Goal: Task Accomplishment & Management: Complete application form

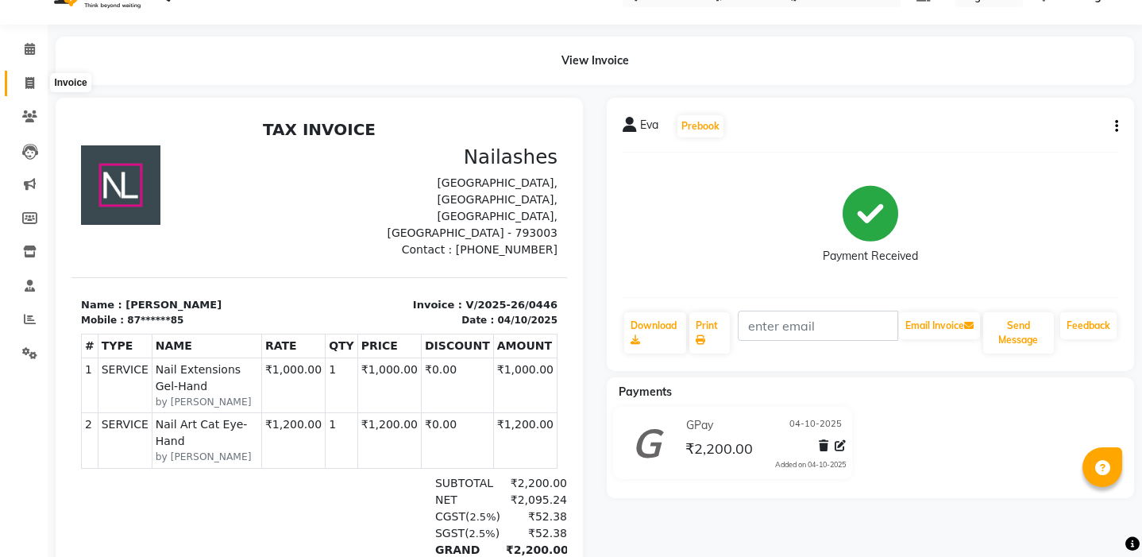
click at [36, 88] on span at bounding box center [30, 84] width 28 height 18
select select "3812"
select select "service"
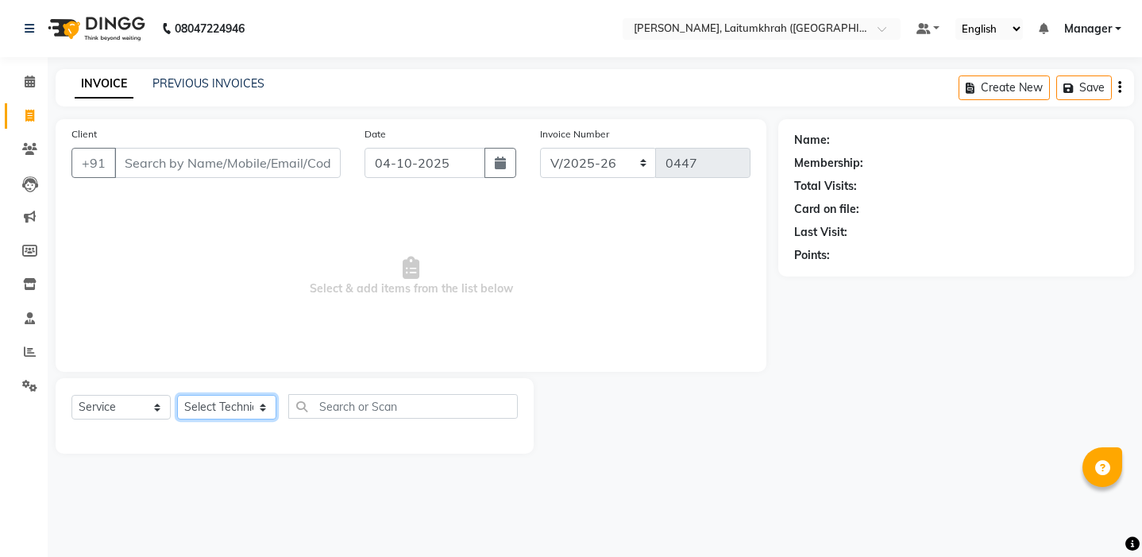
select select "18616"
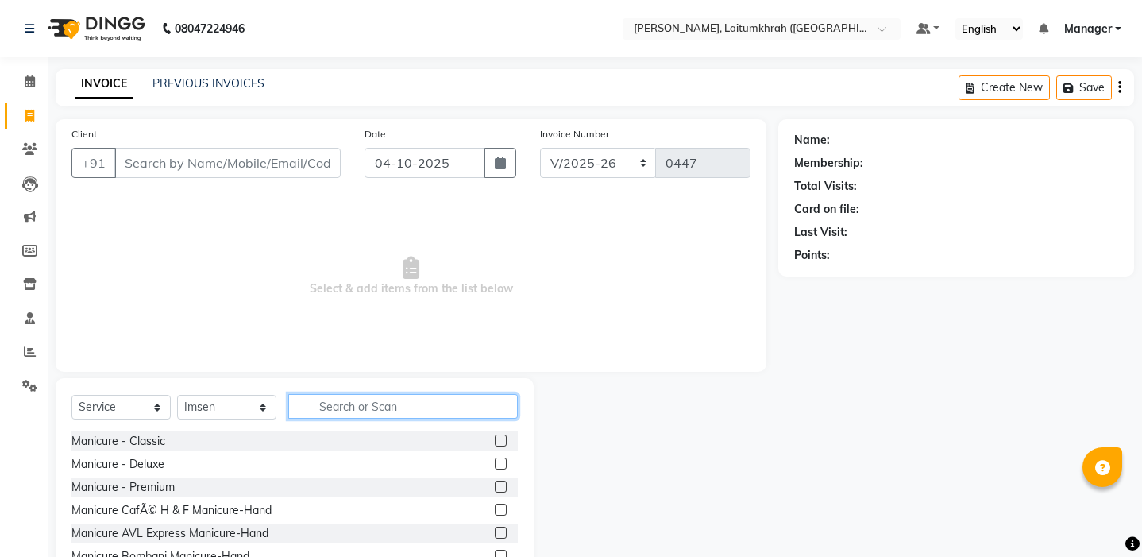
click at [309, 400] on input "text" at bounding box center [403, 406] width 230 height 25
type input "REF"
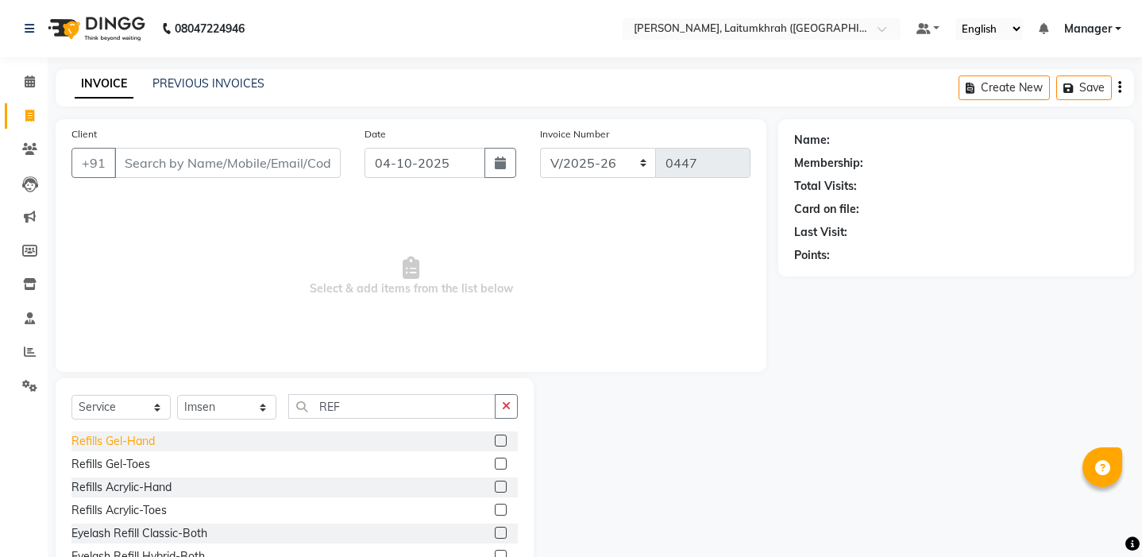
click at [142, 444] on div "Refills Gel-Hand" at bounding box center [112, 441] width 83 height 17
checkbox input "false"
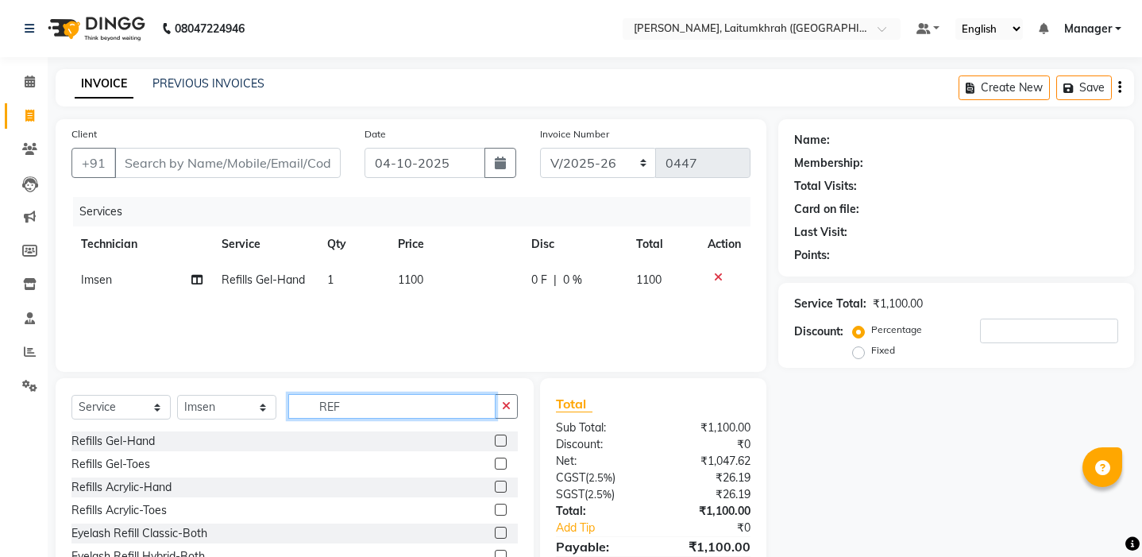
click at [358, 415] on input "REF" at bounding box center [391, 406] width 207 height 25
click at [425, 281] on td "1100" at bounding box center [455, 280] width 134 height 36
select select "18616"
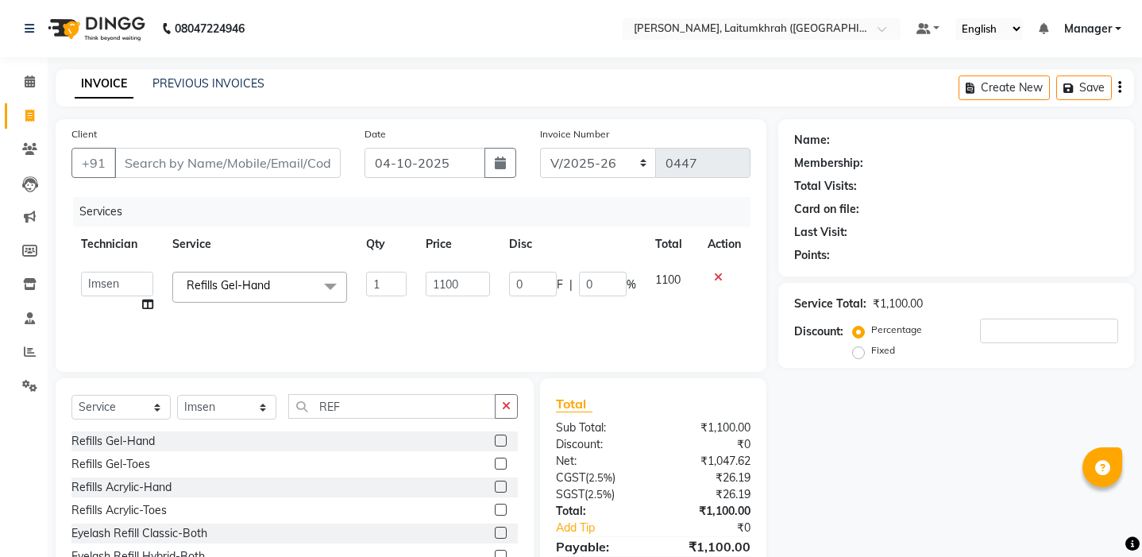
click at [295, 285] on span "Refills Gel-Hand x" at bounding box center [259, 287] width 175 height 31
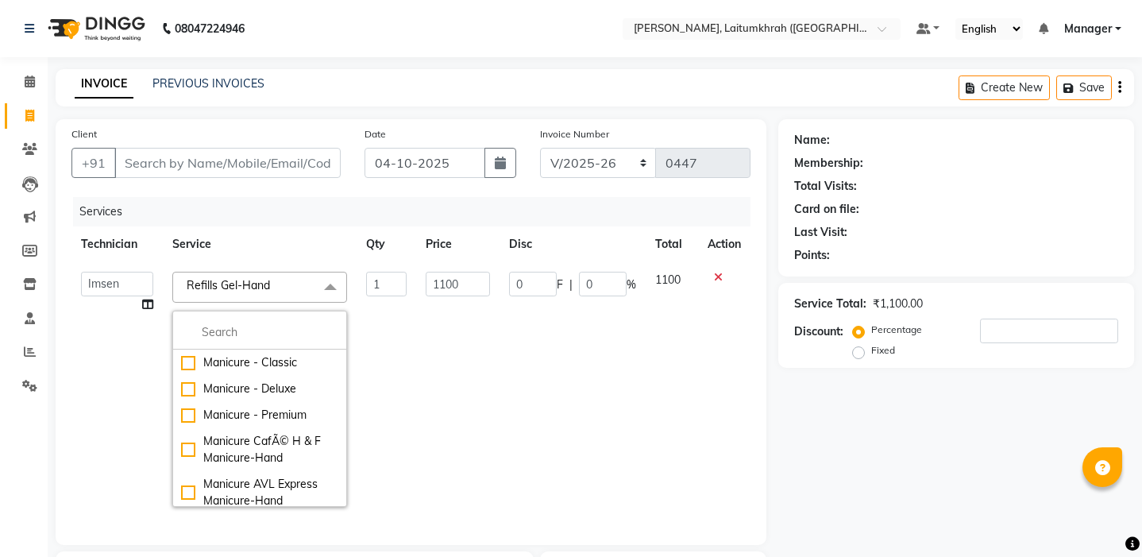
click at [273, 295] on span "Refills Gel-Hand x" at bounding box center [234, 287] width 102 height 20
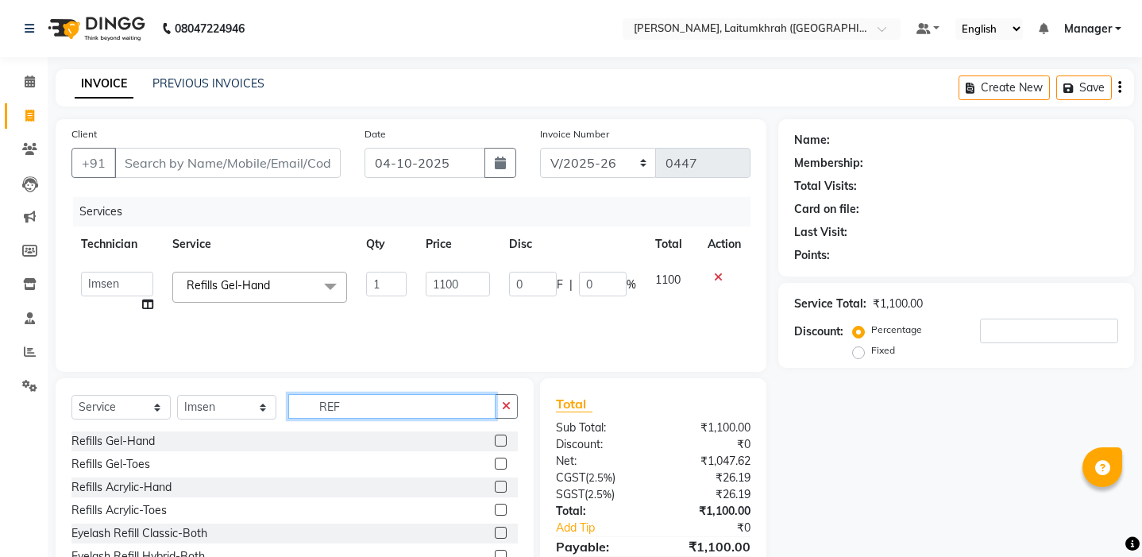
click at [363, 406] on input "REF" at bounding box center [391, 406] width 207 height 25
type input "R"
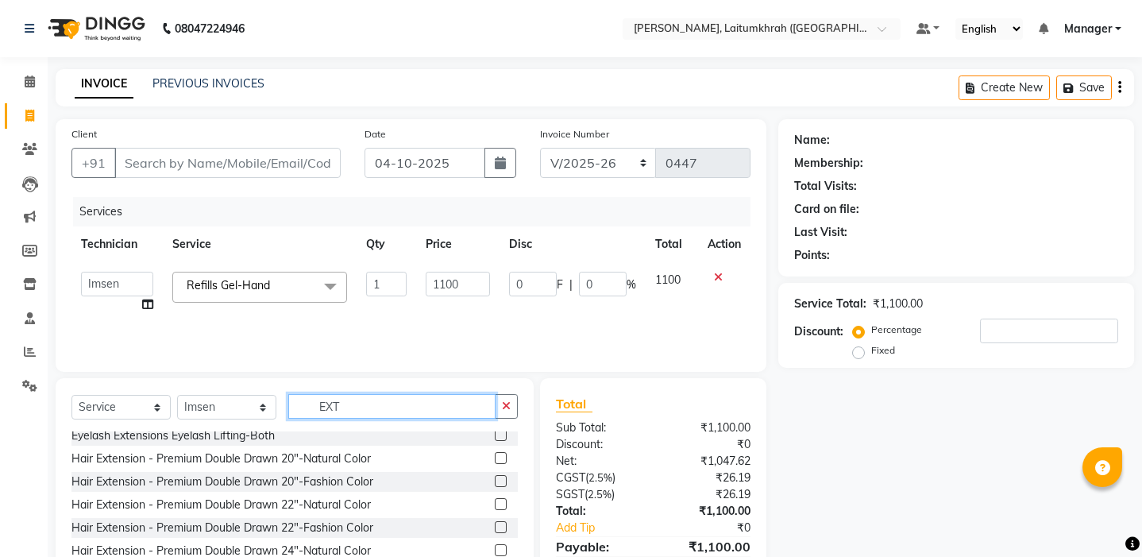
scroll to position [337, 0]
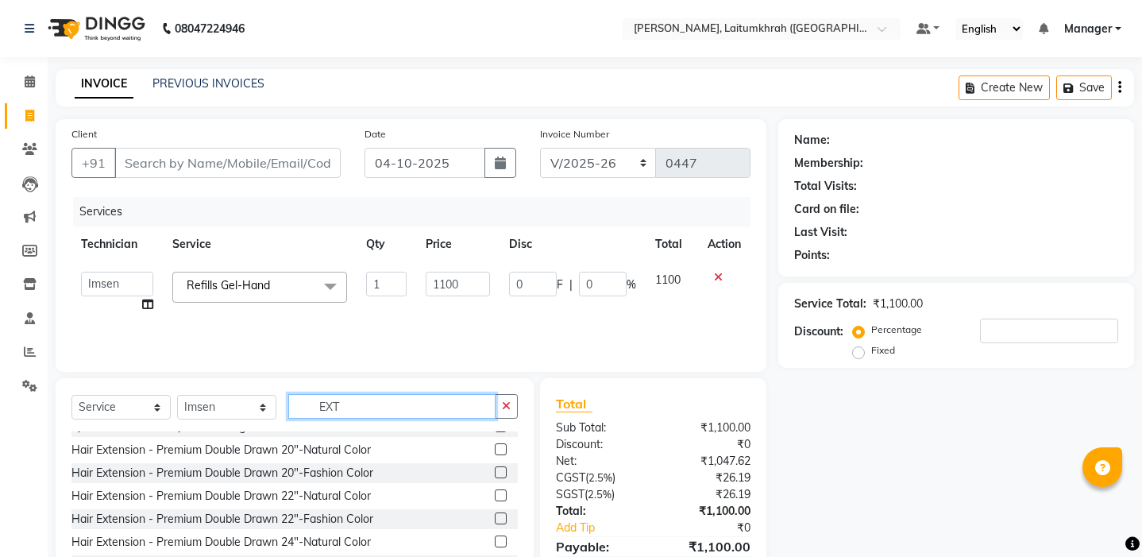
click at [383, 416] on input "EXT" at bounding box center [391, 406] width 207 height 25
type input "E"
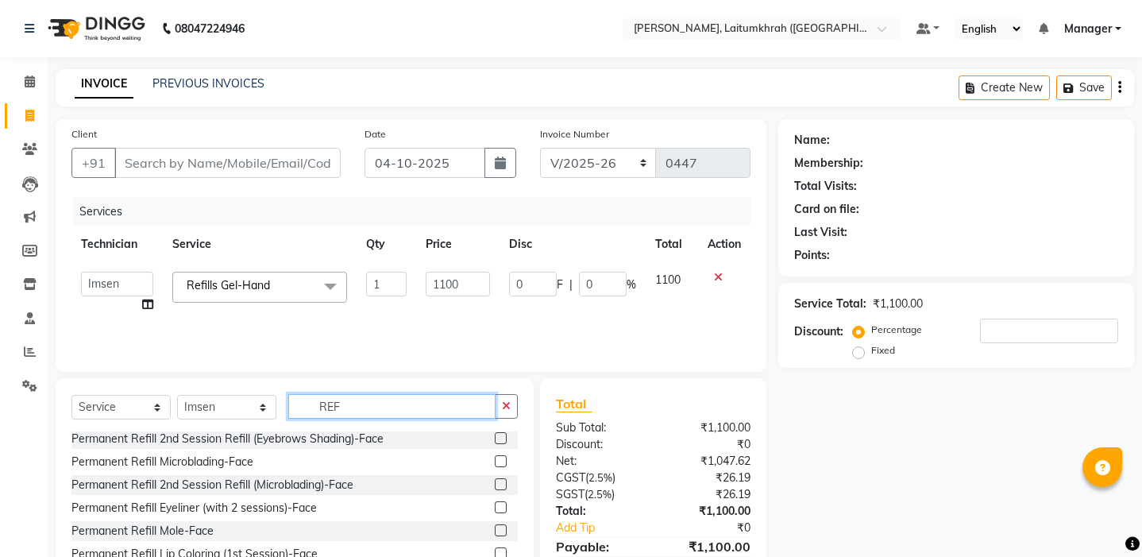
scroll to position [233, 0]
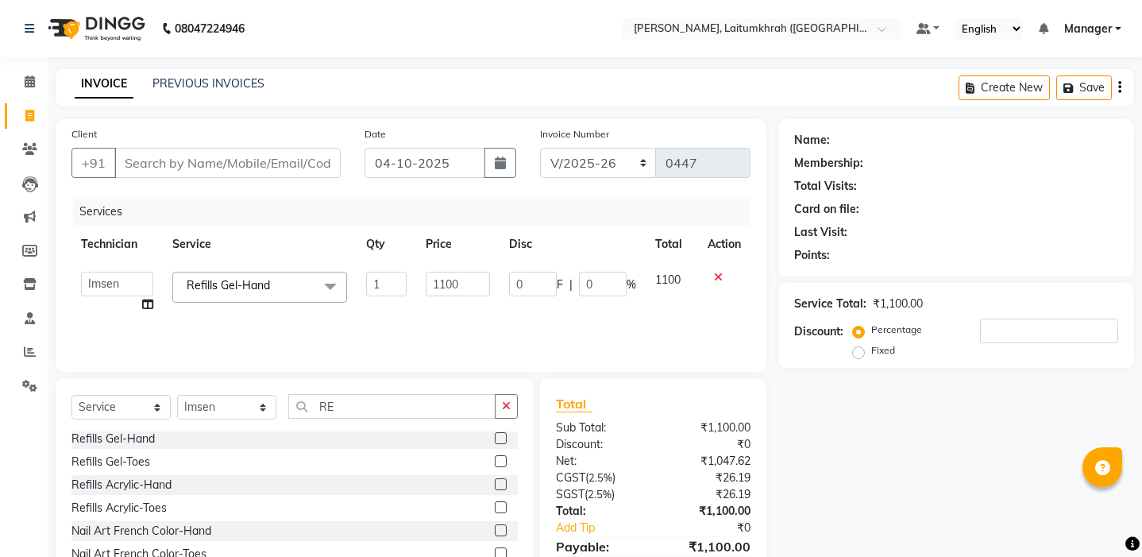
click at [172, 435] on div "Refills Gel-Hand" at bounding box center [294, 439] width 446 height 20
click at [349, 409] on input "RE" at bounding box center [391, 406] width 207 height 25
type input "R"
click at [446, 287] on input "1100" at bounding box center [458, 284] width 65 height 25
type input "1000"
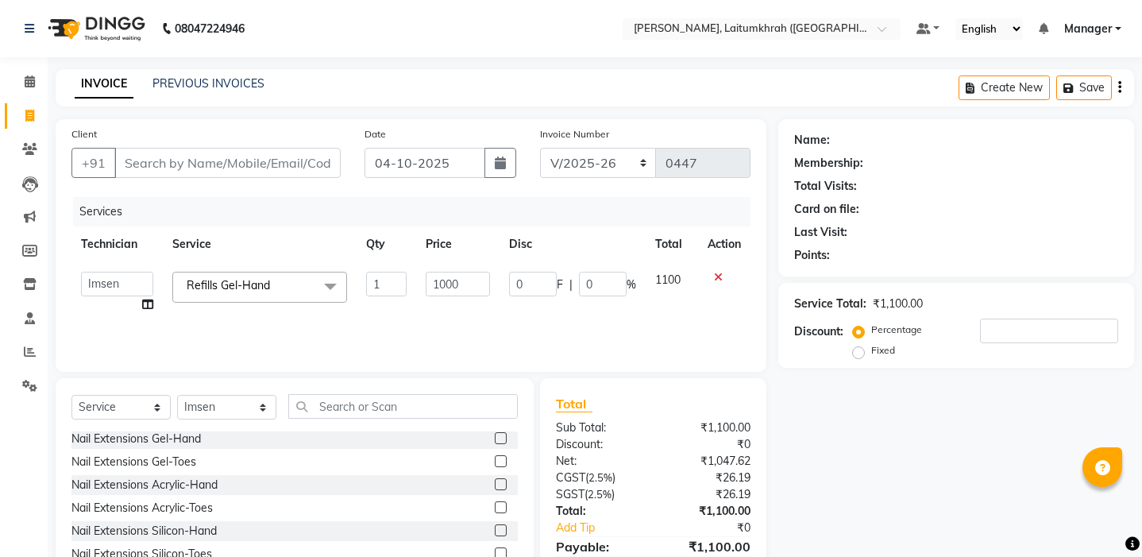
click at [446, 335] on div "Services Technician Service Qty Price Disc Total Action achum Akok Imsen Manage…" at bounding box center [410, 276] width 679 height 159
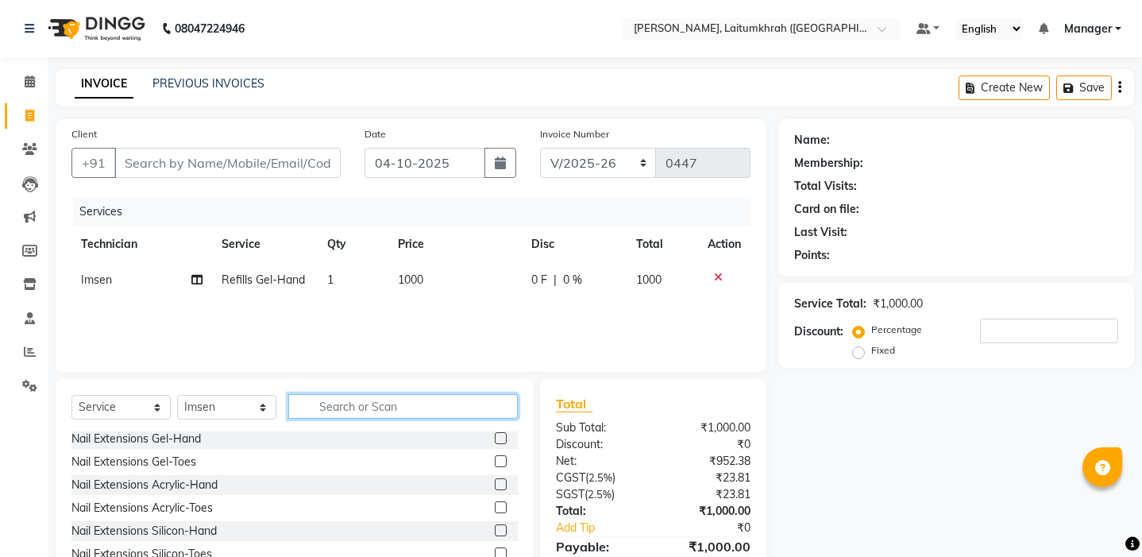
click at [359, 399] on input "text" at bounding box center [403, 406] width 230 height 25
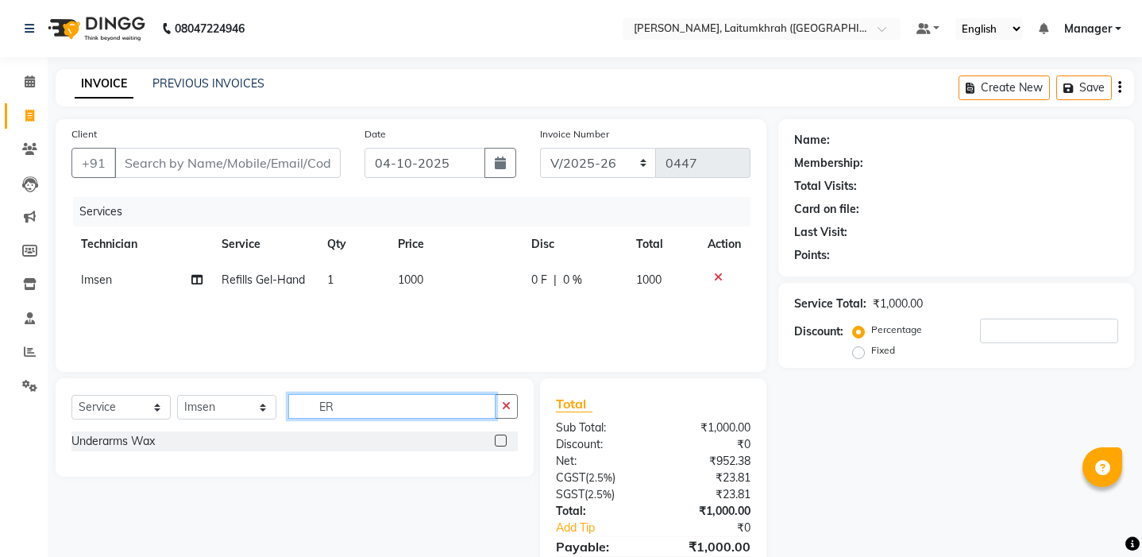
type input "E"
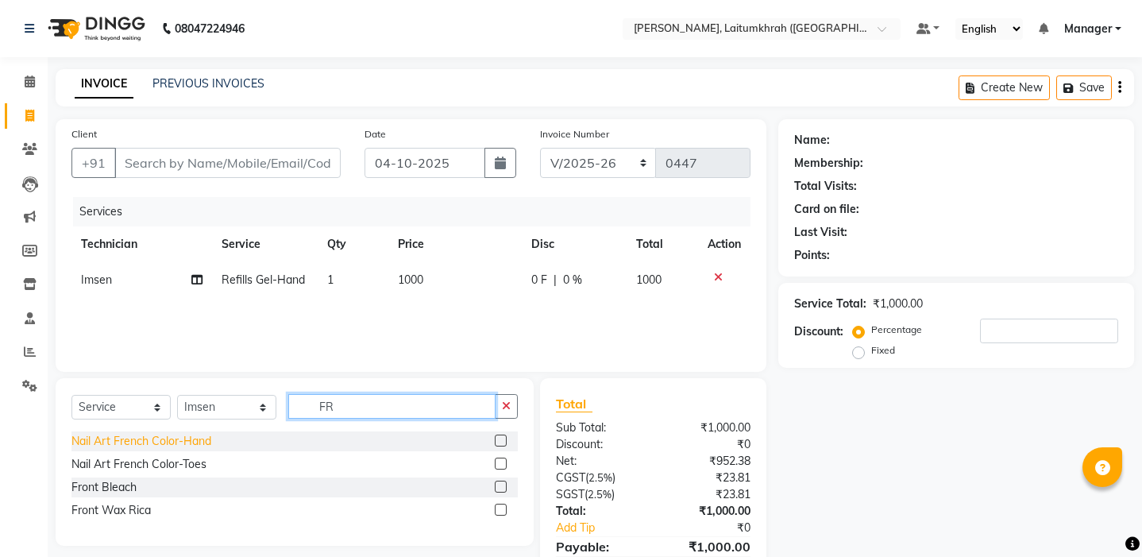
type input "FR"
click at [176, 441] on div "Nail Art French Color-Hand" at bounding box center [141, 441] width 140 height 17
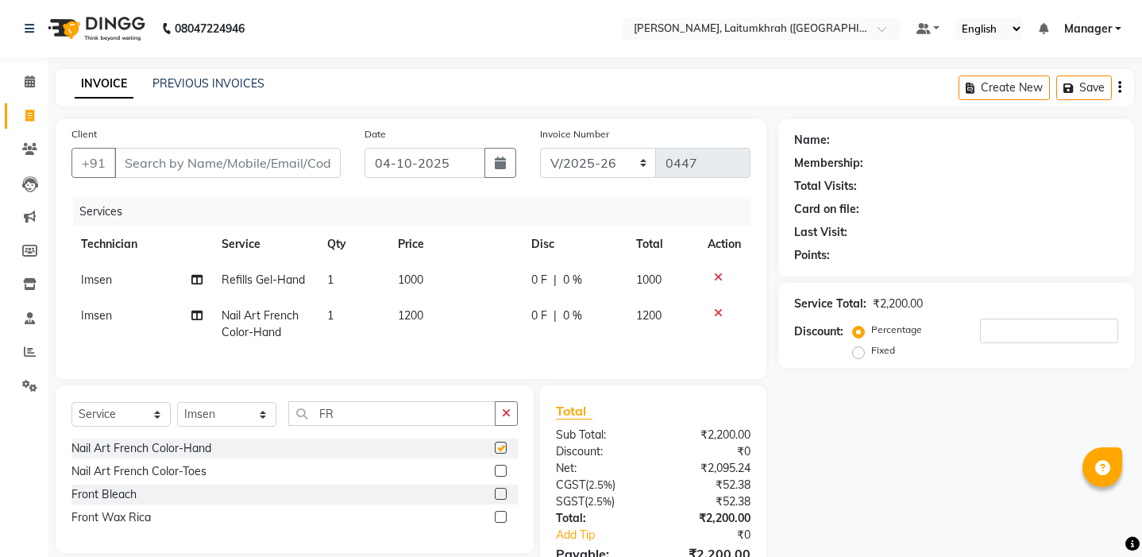
checkbox input "false"
click at [344, 426] on input "FR" at bounding box center [391, 413] width 207 height 25
type input "F"
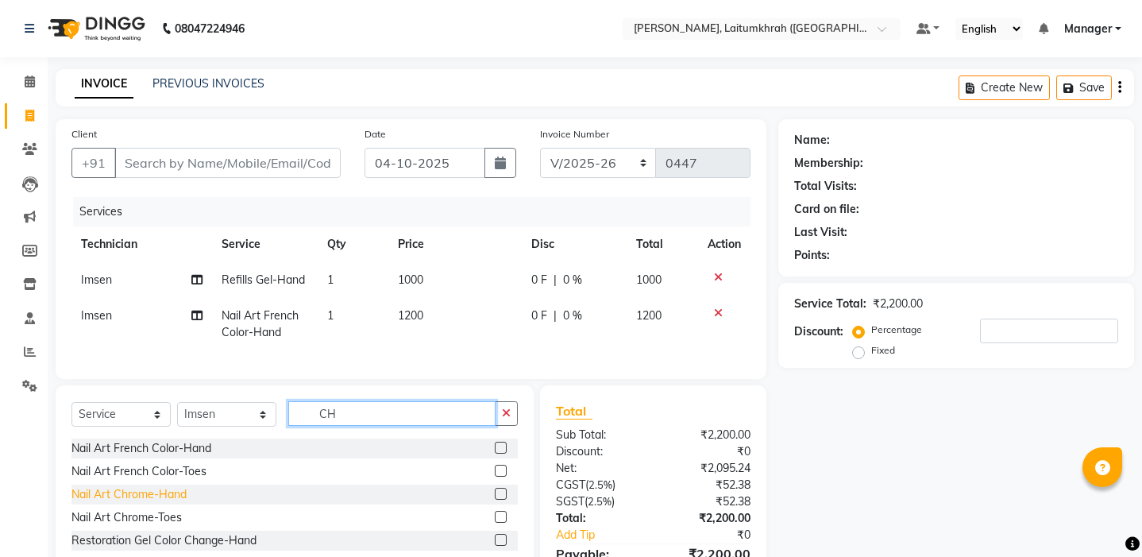
type input "CH"
click at [142, 503] on div "Nail Art Chrome-Hand" at bounding box center [128, 494] width 115 height 17
checkbox input "false"
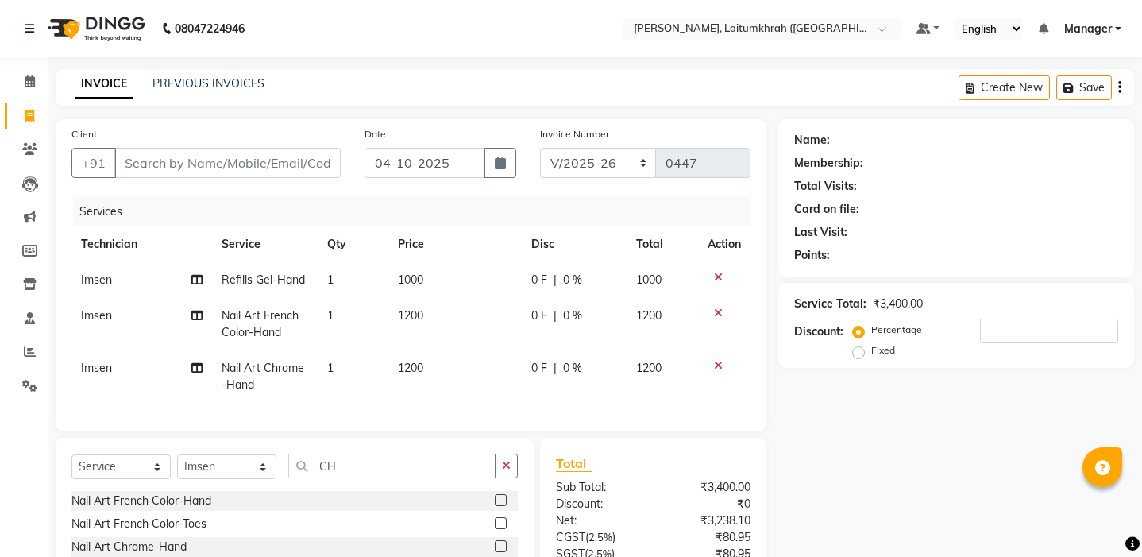
click at [410, 394] on td "1200" at bounding box center [455, 376] width 134 height 52
select select "18616"
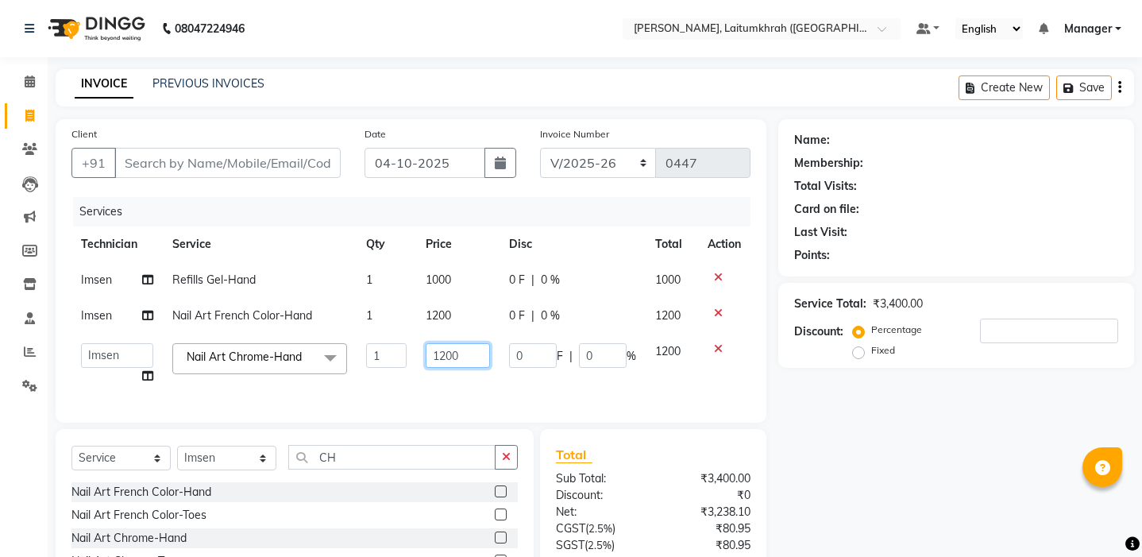
click at [447, 368] on input "1200" at bounding box center [458, 355] width 65 height 25
type input "1000"
click at [450, 394] on td "1000" at bounding box center [458, 364] width 84 height 60
select select "18616"
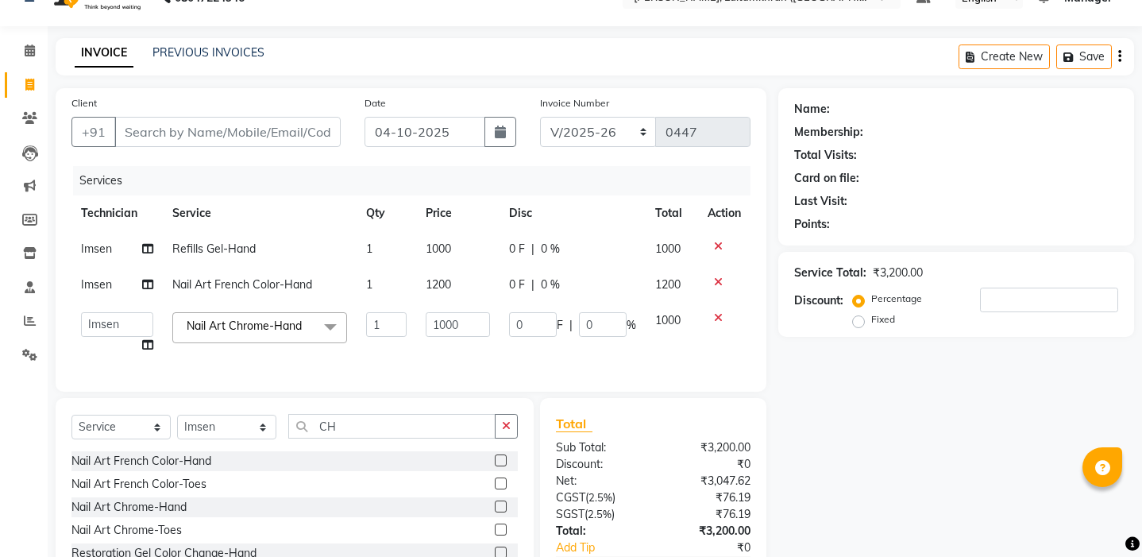
scroll to position [23, 0]
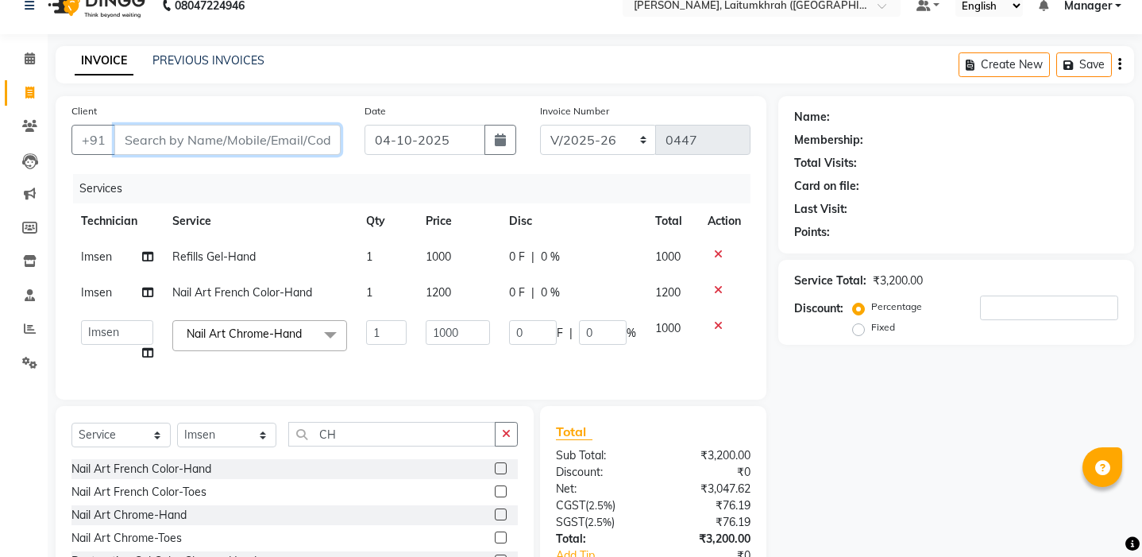
click at [183, 141] on input "Client" at bounding box center [227, 140] width 226 height 30
type input "C"
type input "0"
type input "C"
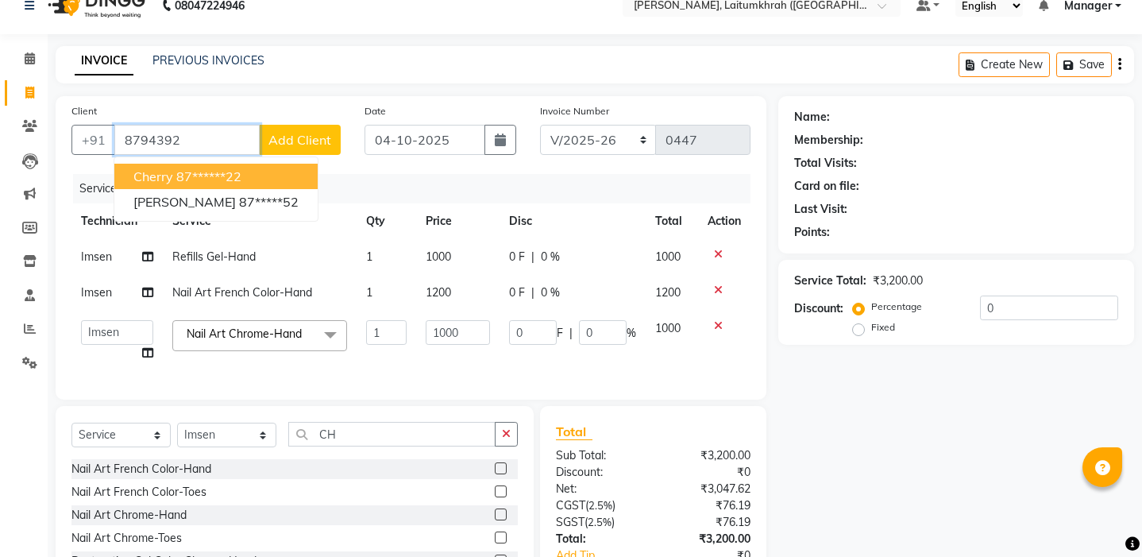
click at [201, 174] on ngb-highlight "87******22" at bounding box center [208, 176] width 65 height 16
type input "87******22"
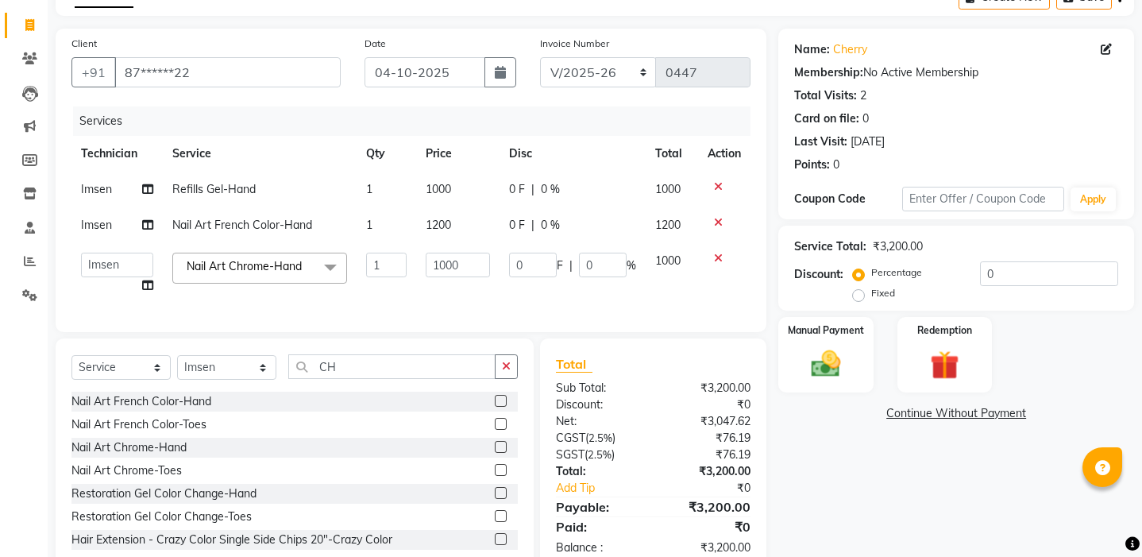
scroll to position [129, 0]
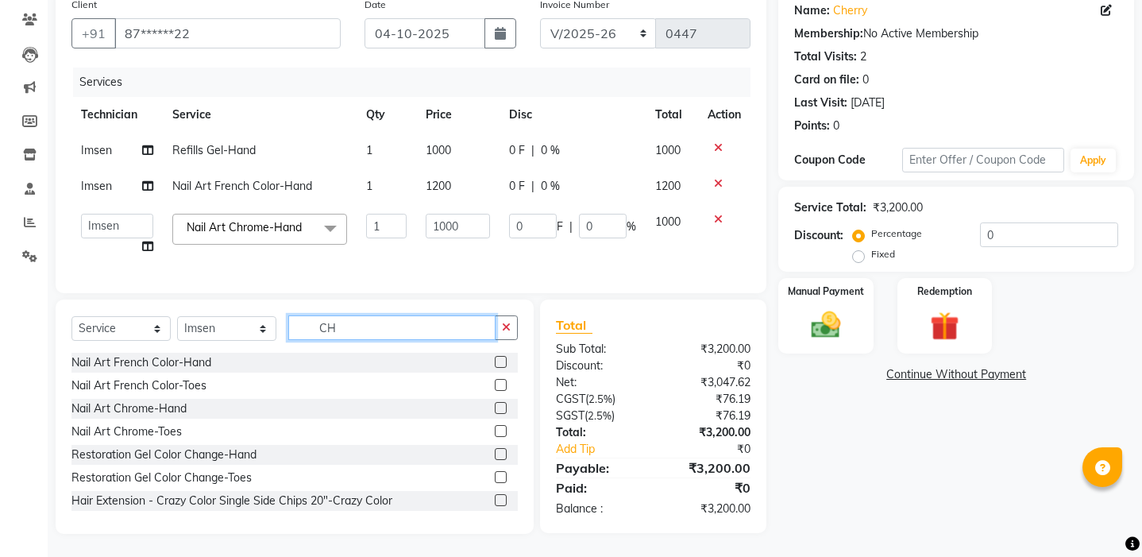
click at [392, 340] on input "CH" at bounding box center [391, 327] width 207 height 25
type input "C"
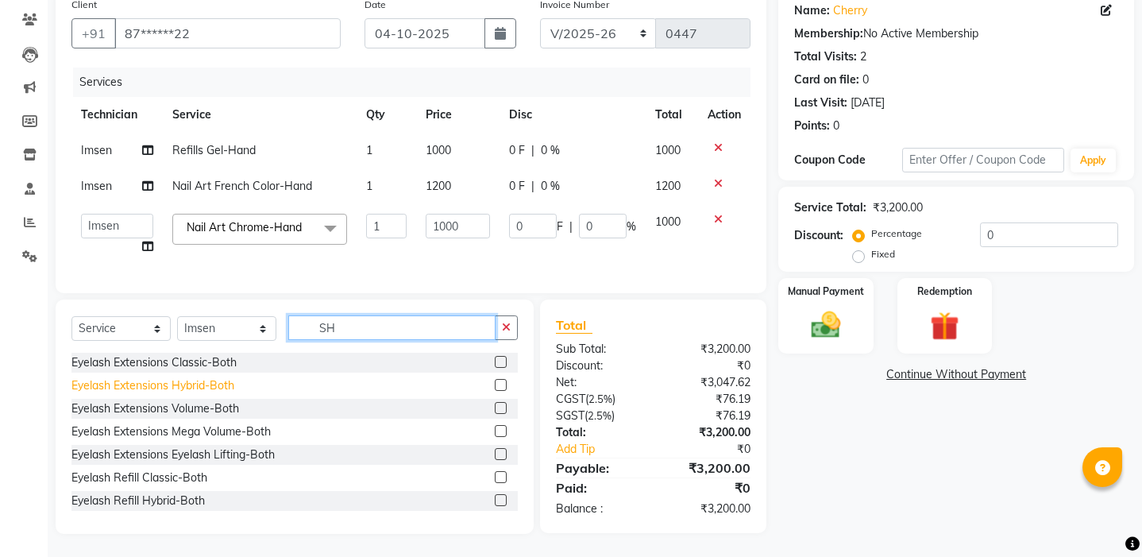
type input "S"
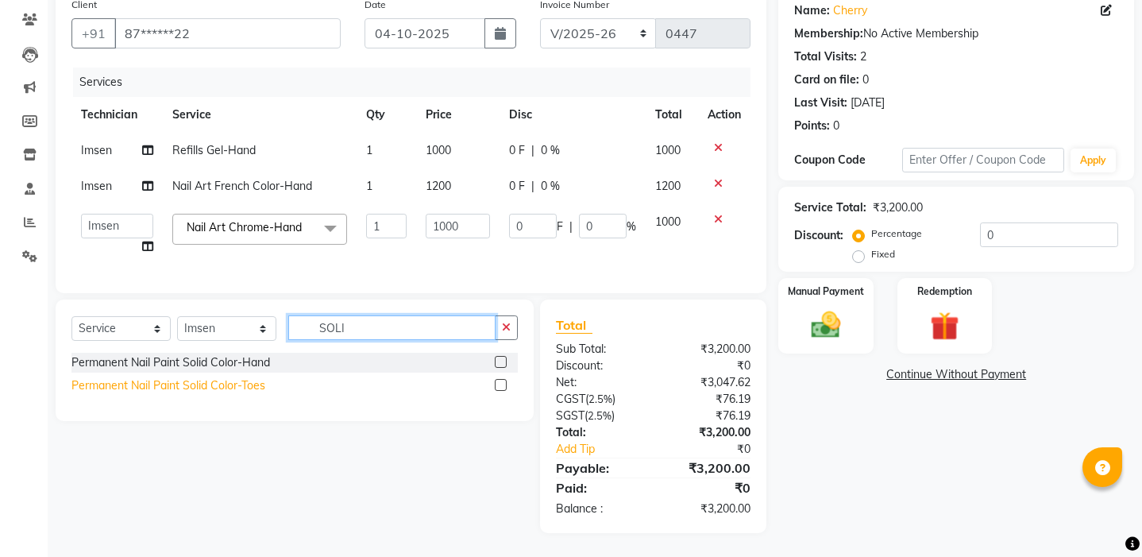
type input "SOLI"
click at [162, 394] on div "Permanent Nail Paint Solid Color-Toes" at bounding box center [168, 385] width 194 height 17
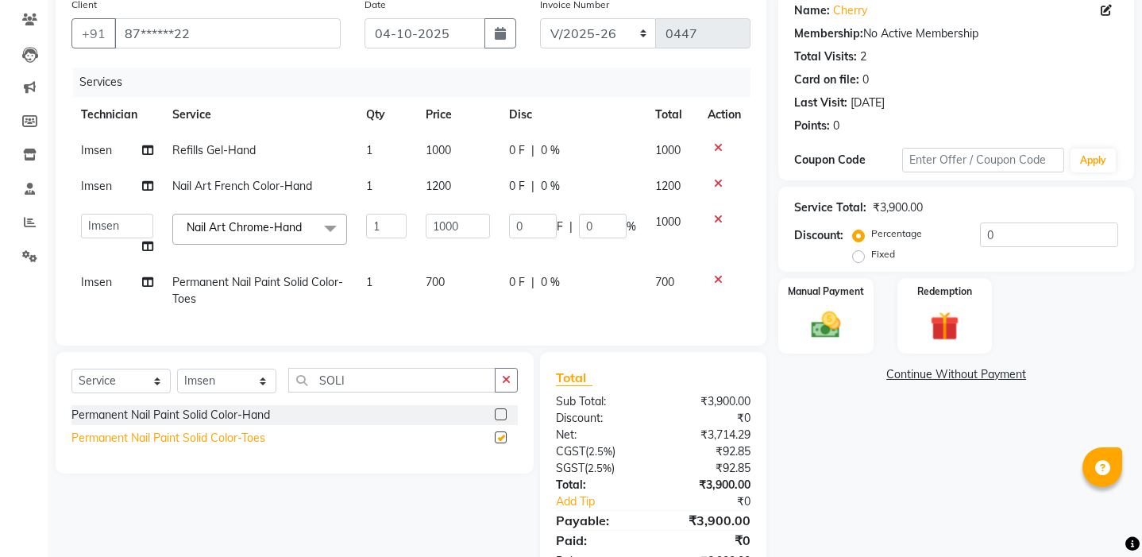
checkbox input "false"
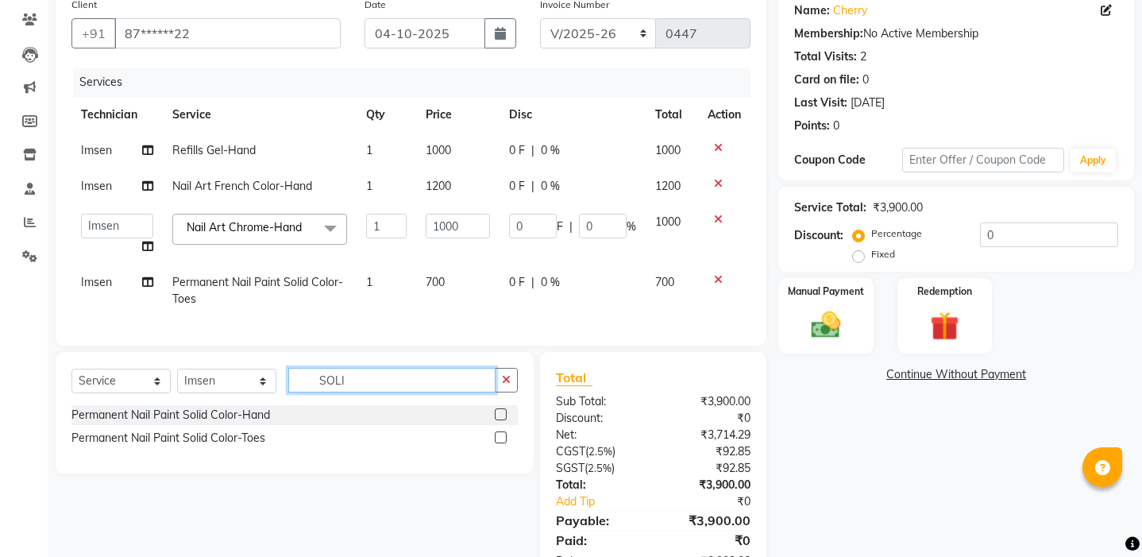
click at [377, 392] on input "SOLI" at bounding box center [391, 380] width 207 height 25
type input "S"
type input "CHR"
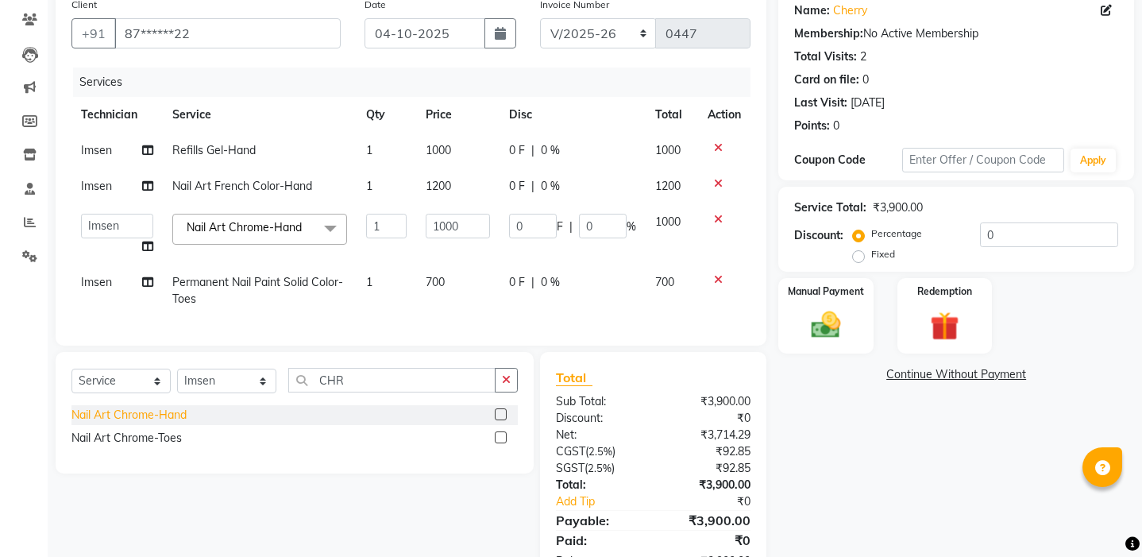
click at [170, 423] on div "Nail Art Chrome-Hand" at bounding box center [128, 415] width 115 height 17
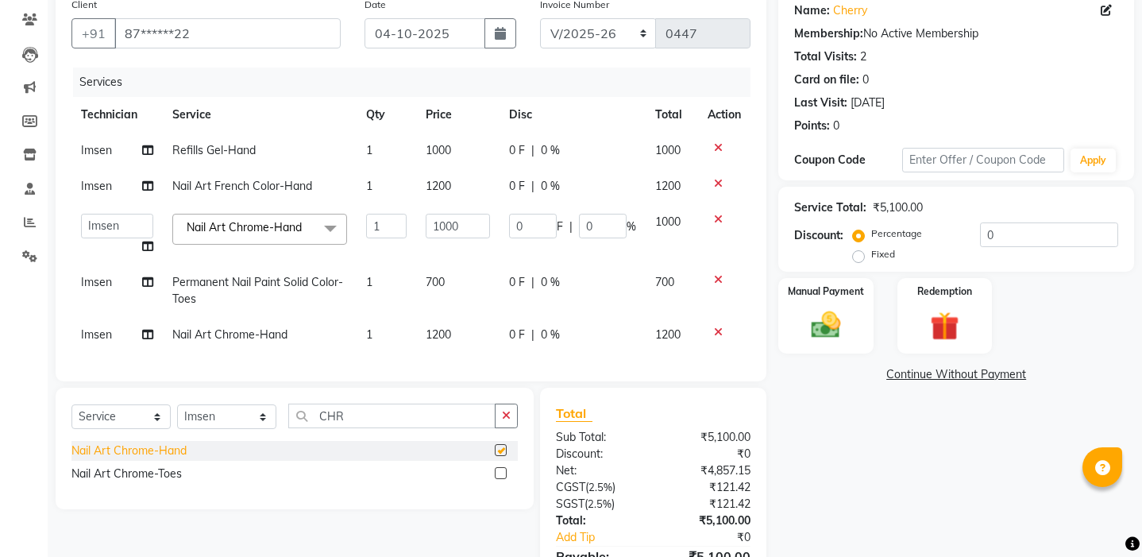
checkbox input "false"
click at [452, 353] on td "1200" at bounding box center [458, 335] width 84 height 36
select select "18616"
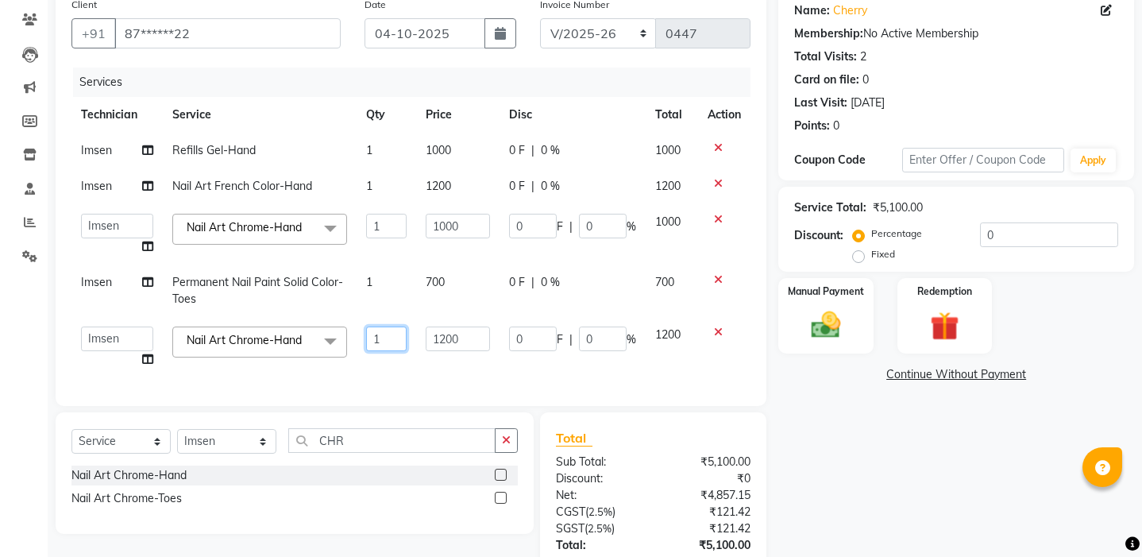
click at [387, 351] on input "1" at bounding box center [386, 338] width 41 height 25
type input "12"
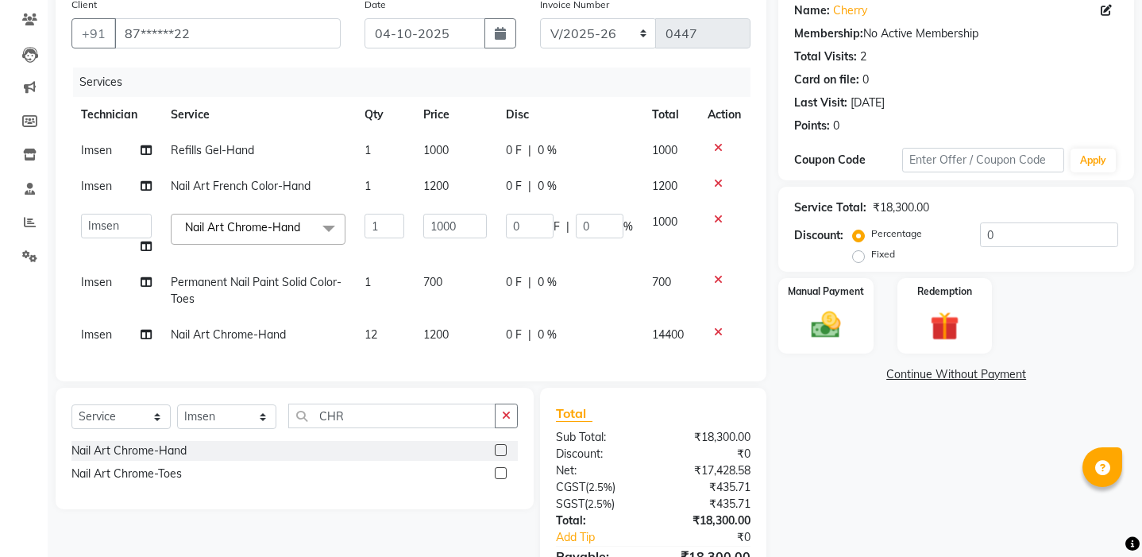
click at [442, 342] on span "1200" at bounding box center [435, 334] width 25 height 14
select select "18616"
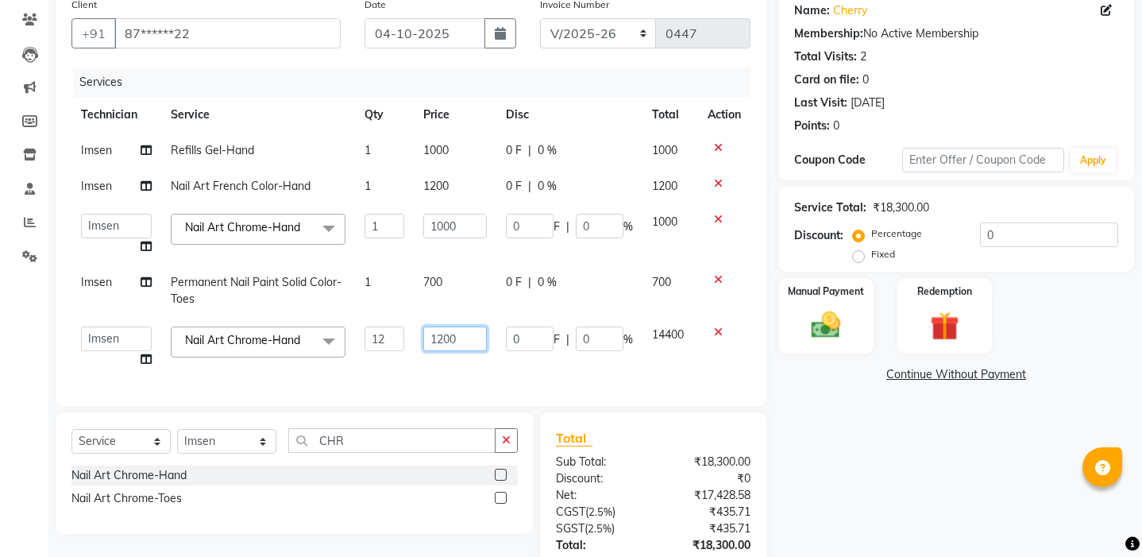
click at [443, 351] on input "1200" at bounding box center [455, 338] width 64 height 25
type input "300"
click at [477, 390] on div "Services Technician Service Qty Price Disc Total Action Imsen Refills Gel-Hand …" at bounding box center [410, 229] width 679 height 322
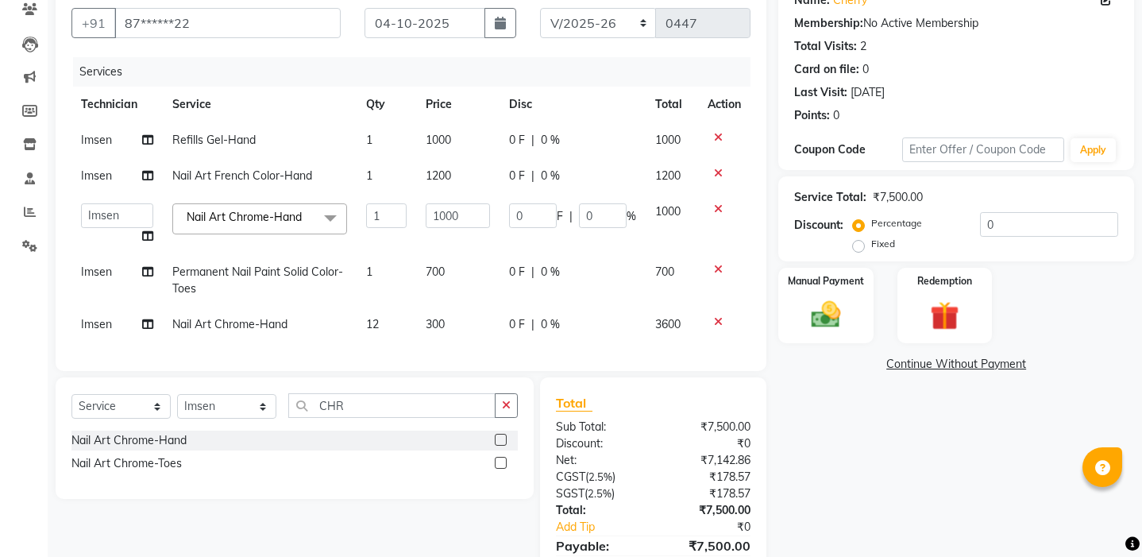
scroll to position [137, 0]
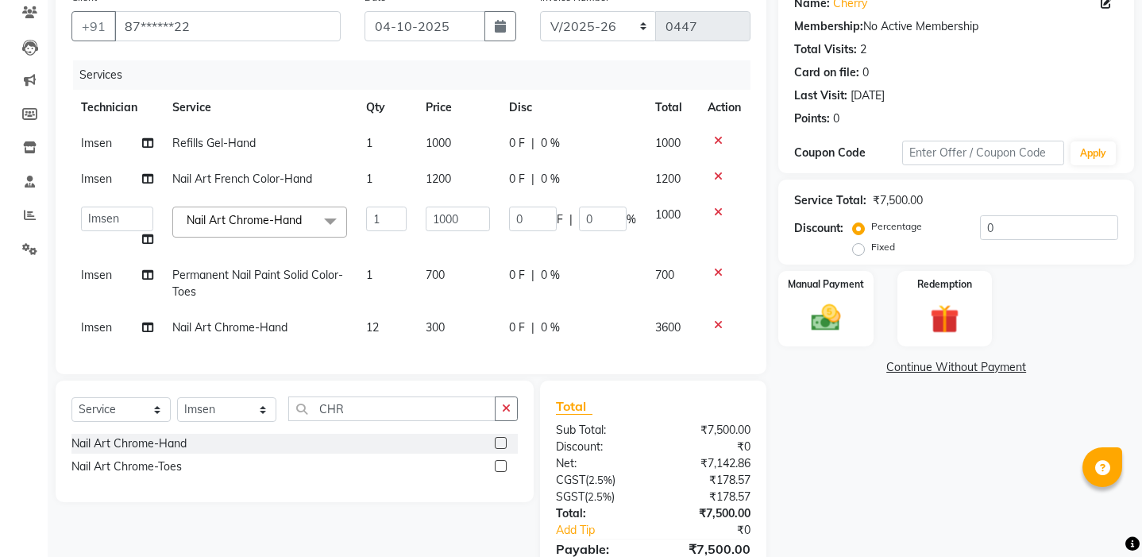
click at [381, 345] on td "12" at bounding box center [387, 328] width 60 height 36
select select "18616"
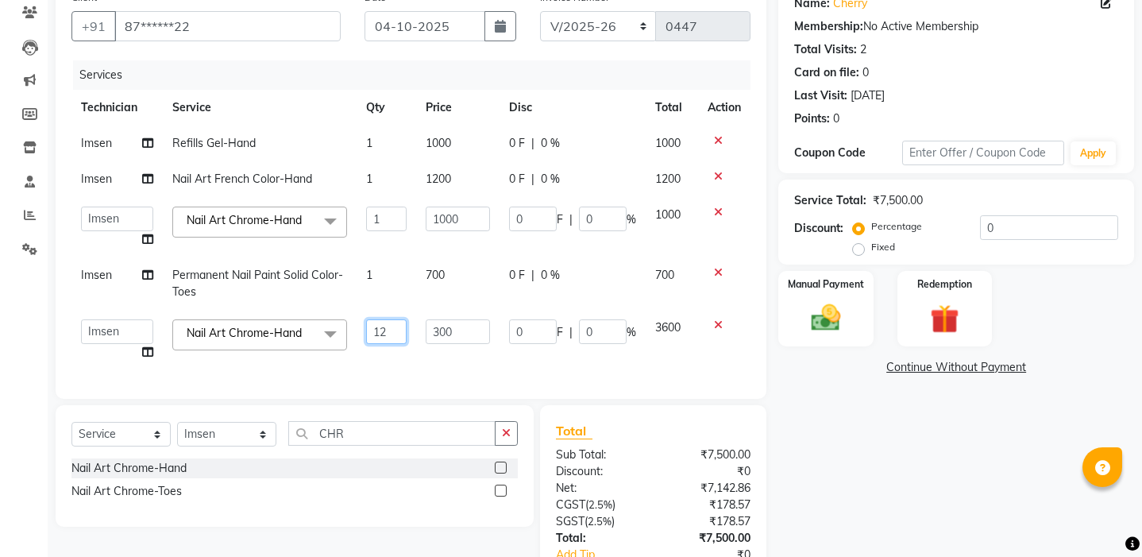
click at [380, 344] on input "12" at bounding box center [386, 331] width 41 height 25
type input "2"
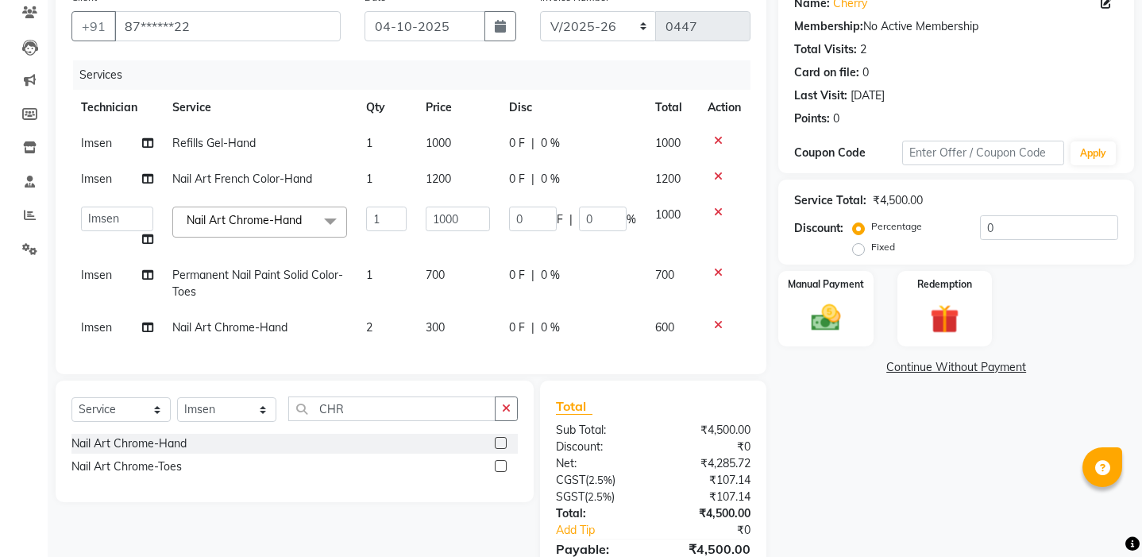
click at [444, 358] on div "Services Technician Service Qty Price Disc Total Action Imsen Refills Gel-Hand …" at bounding box center [410, 209] width 679 height 298
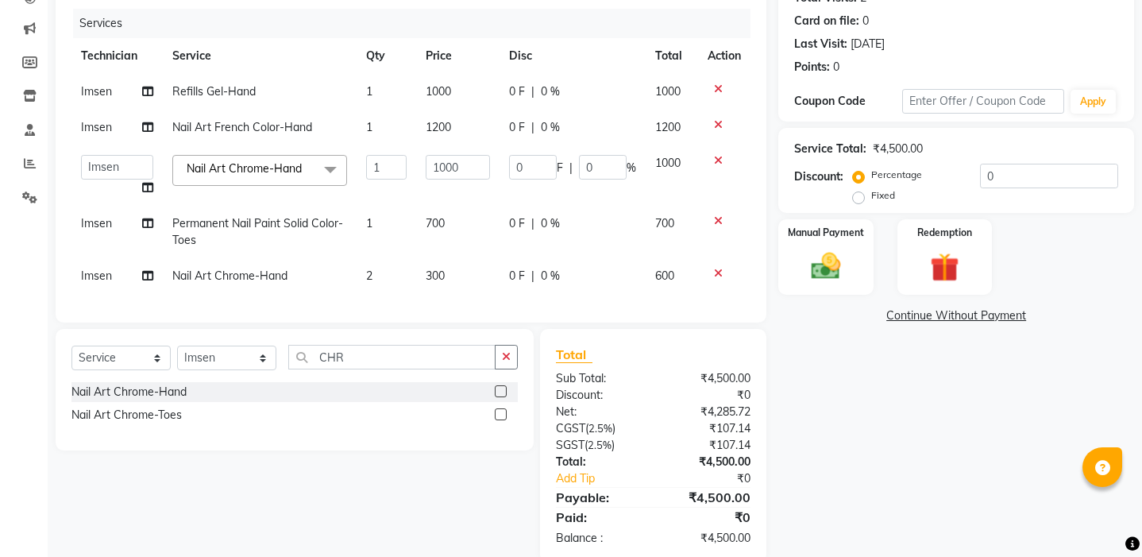
scroll to position [198, 0]
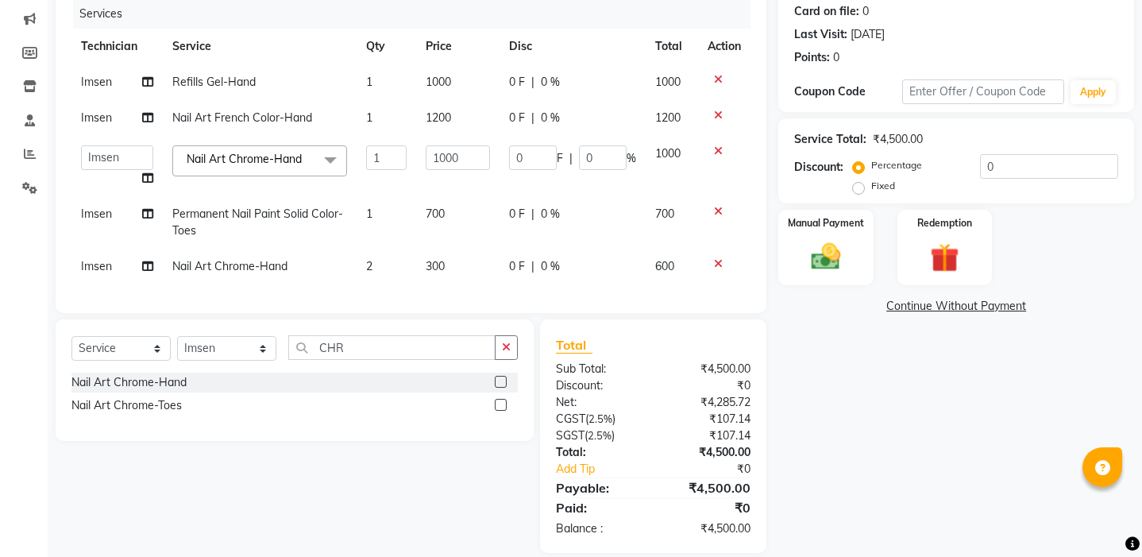
click at [435, 273] on span "300" at bounding box center [435, 266] width 19 height 14
select select "18616"
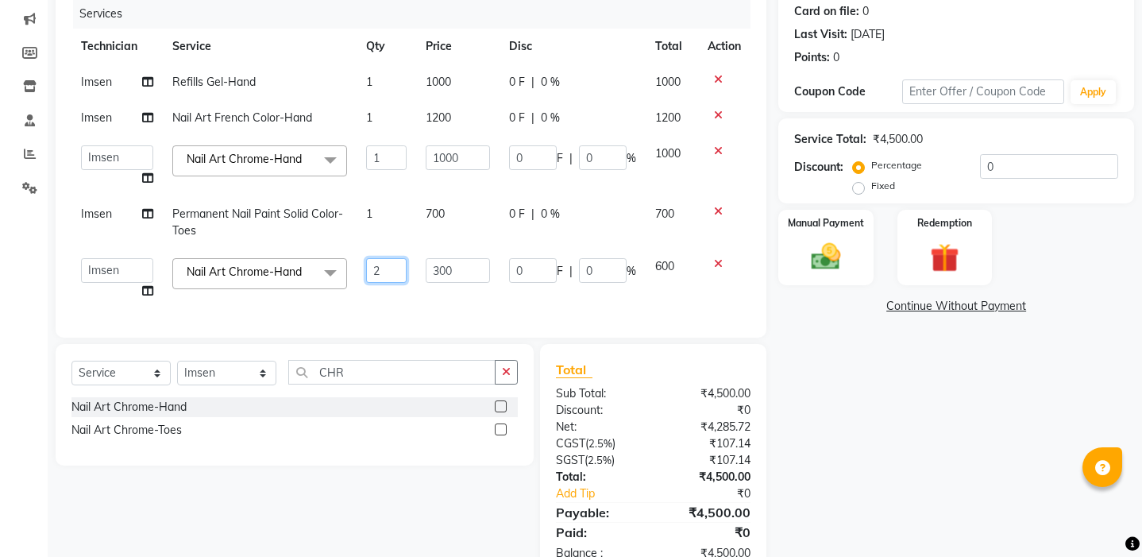
click at [386, 283] on input "2" at bounding box center [386, 270] width 41 height 25
type input "1"
click at [388, 322] on div "Services Technician Service Qty Price Disc Total Action Imsen Refills Gel-Hand …" at bounding box center [410, 160] width 679 height 322
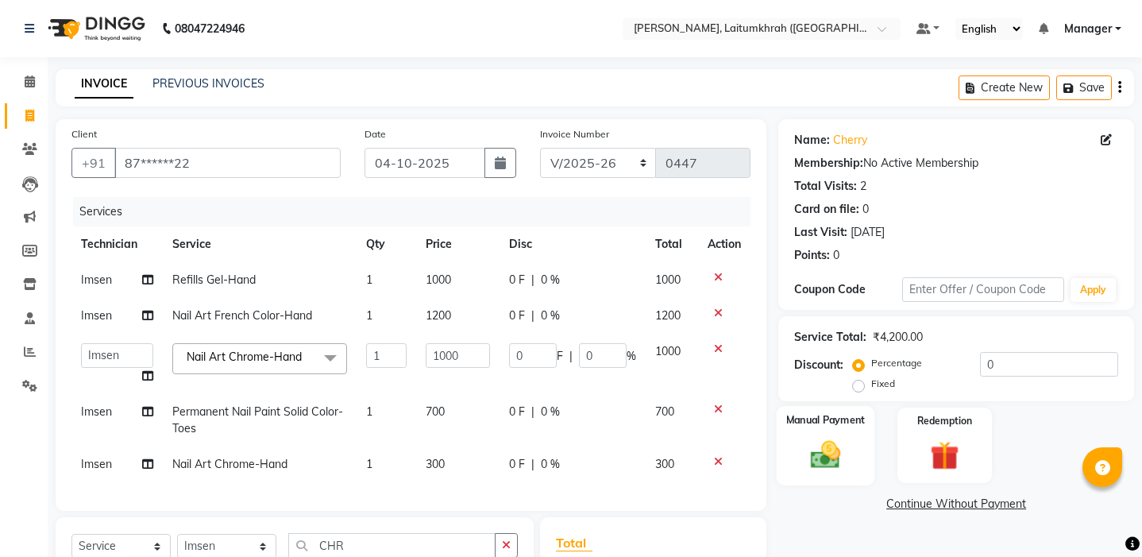
scroll to position [0, 0]
click at [812, 439] on img at bounding box center [825, 454] width 49 height 35
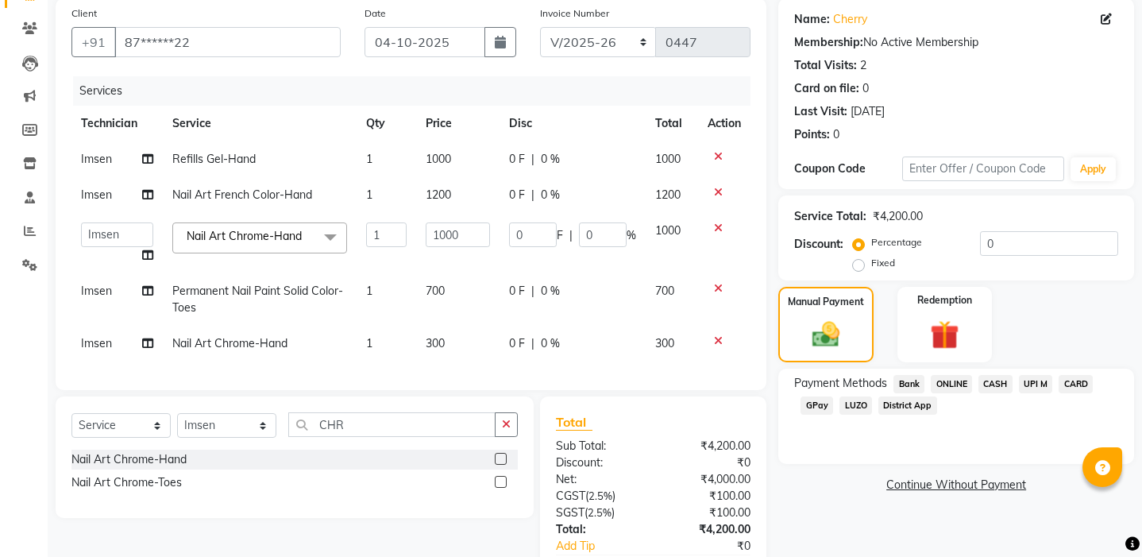
scroll to position [124, 0]
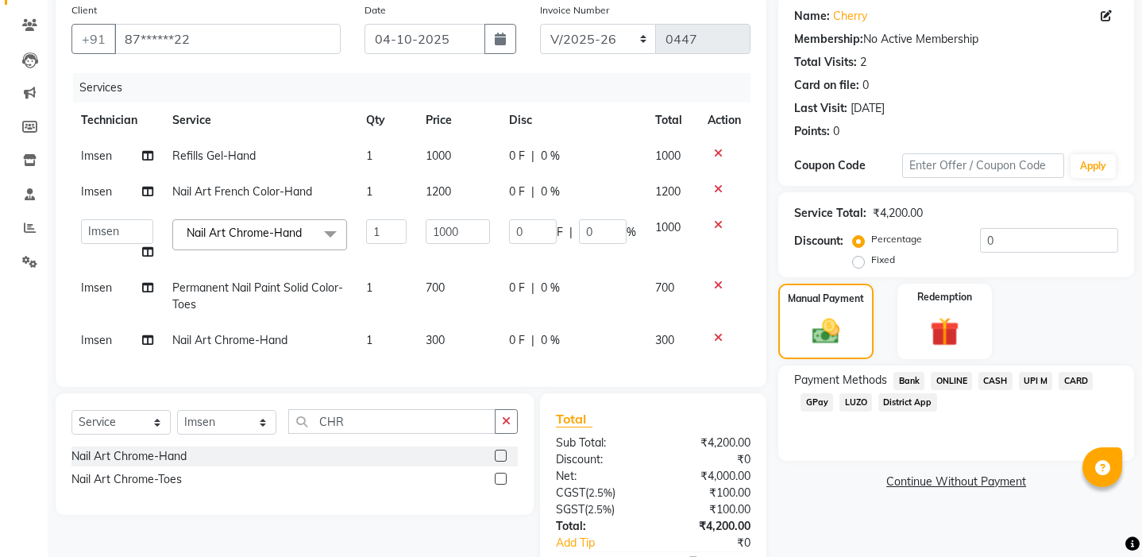
click at [1079, 381] on span "CARD" at bounding box center [1076, 381] width 34 height 18
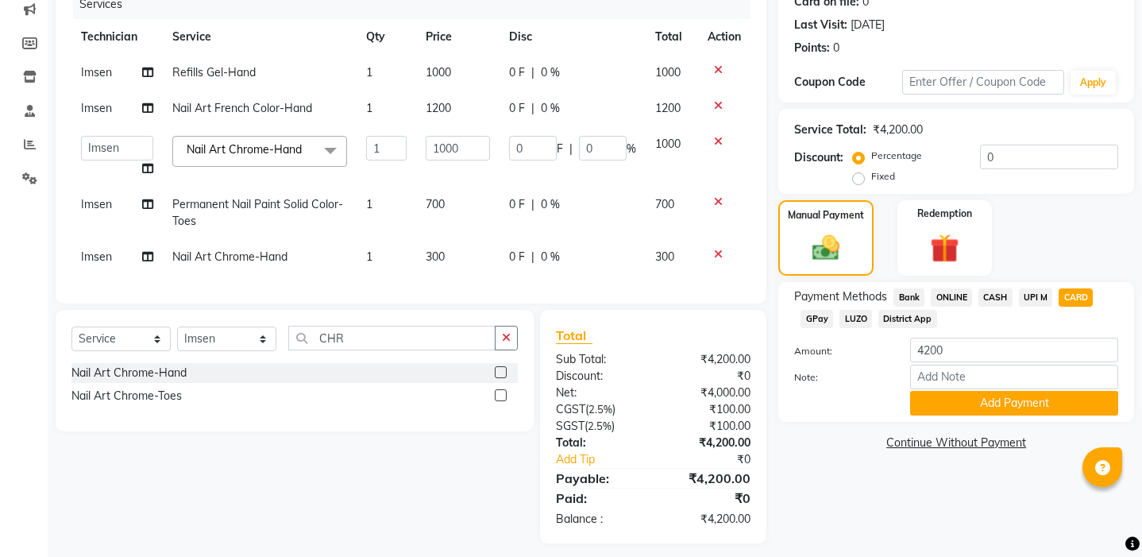
scroll to position [218, 0]
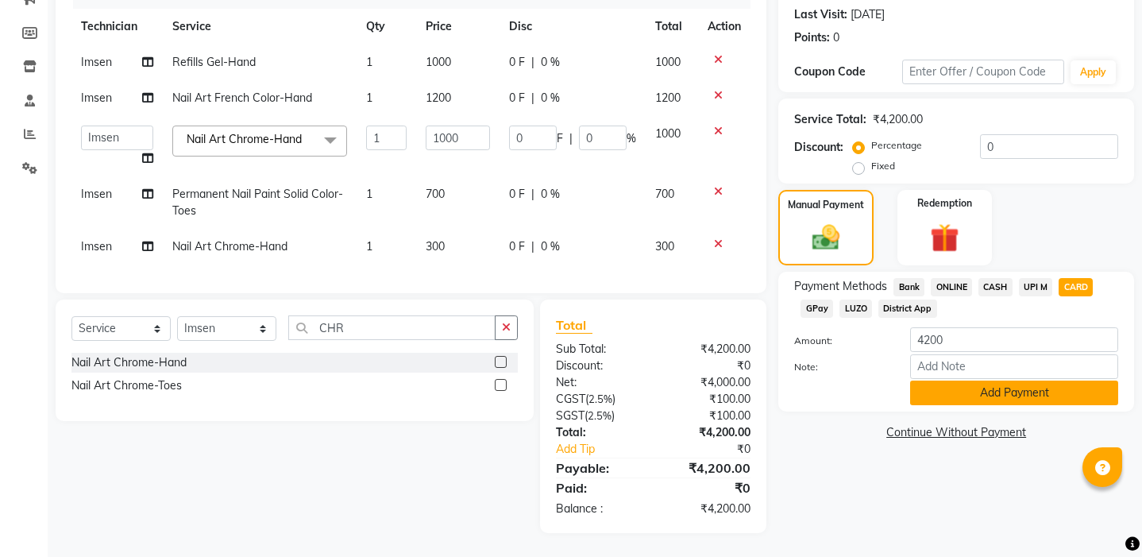
click at [978, 396] on button "Add Payment" at bounding box center [1014, 392] width 208 height 25
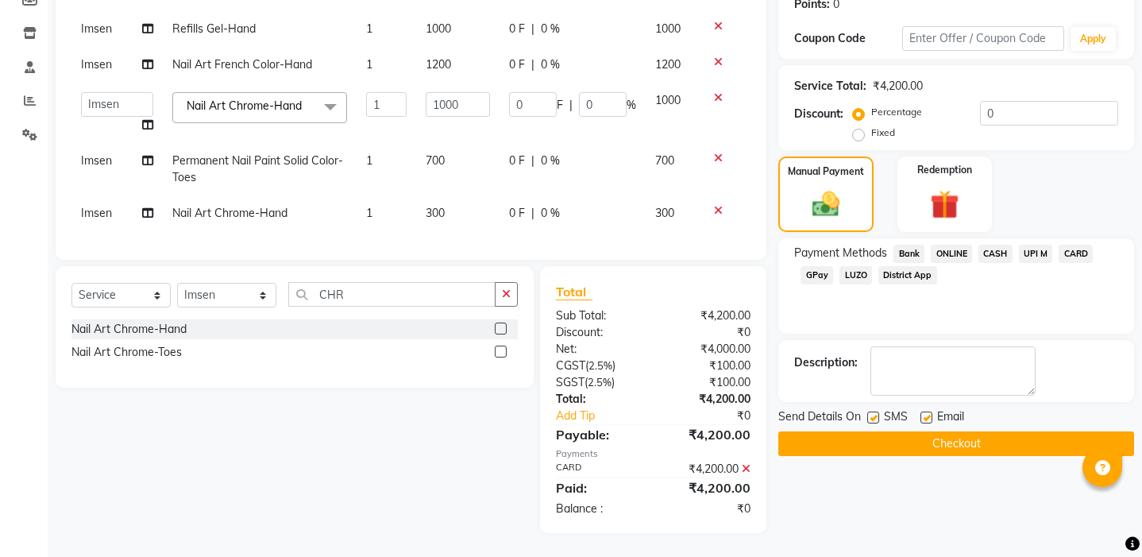
click at [972, 431] on button "Checkout" at bounding box center [956, 443] width 356 height 25
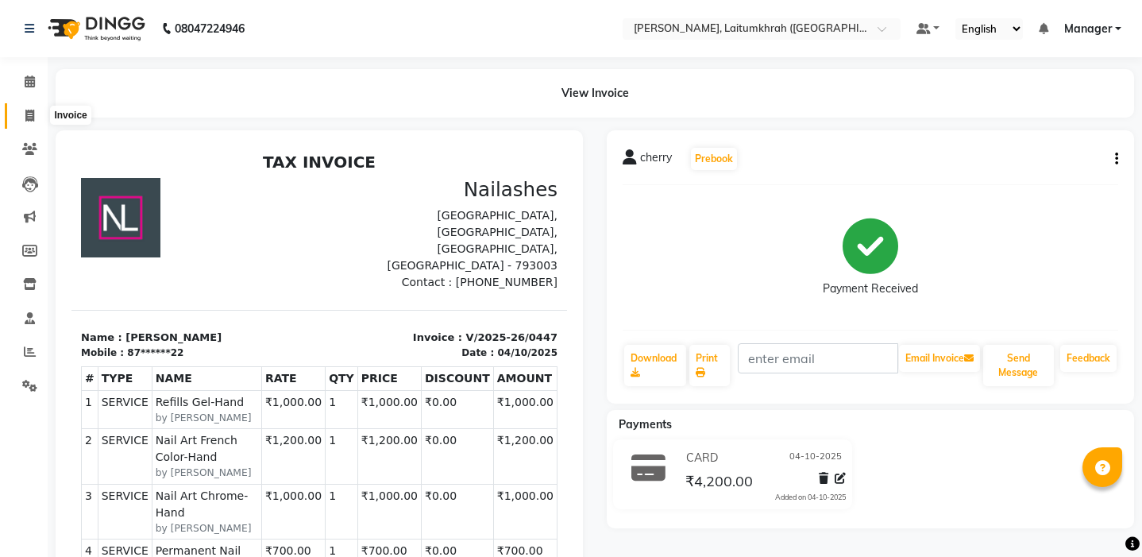
click at [23, 116] on span at bounding box center [30, 116] width 28 height 18
select select "service"
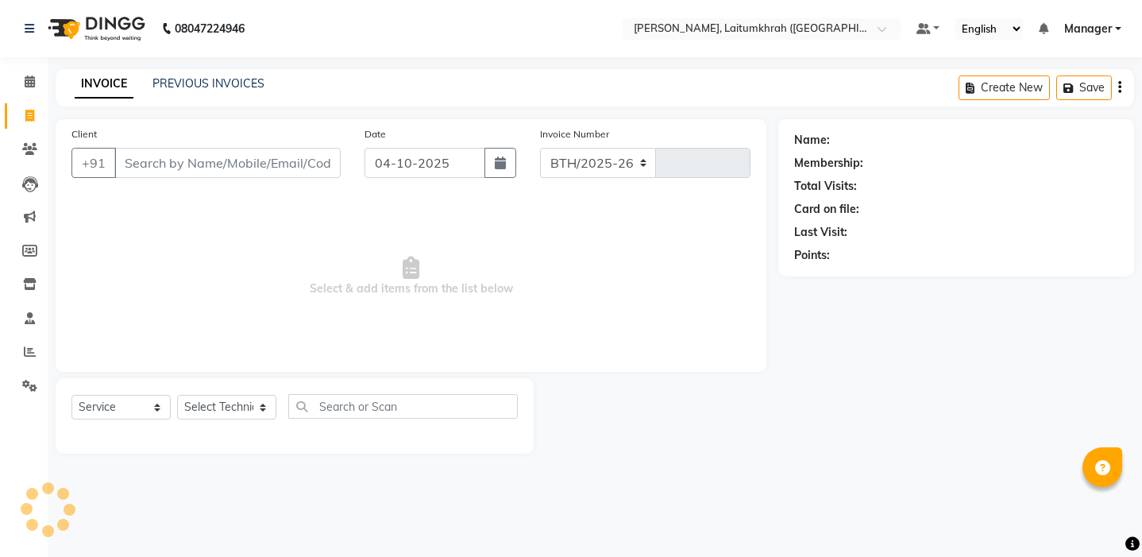
select select "3812"
type input "0448"
click at [195, 161] on input "Client" at bounding box center [227, 163] width 226 height 30
select select "18616"
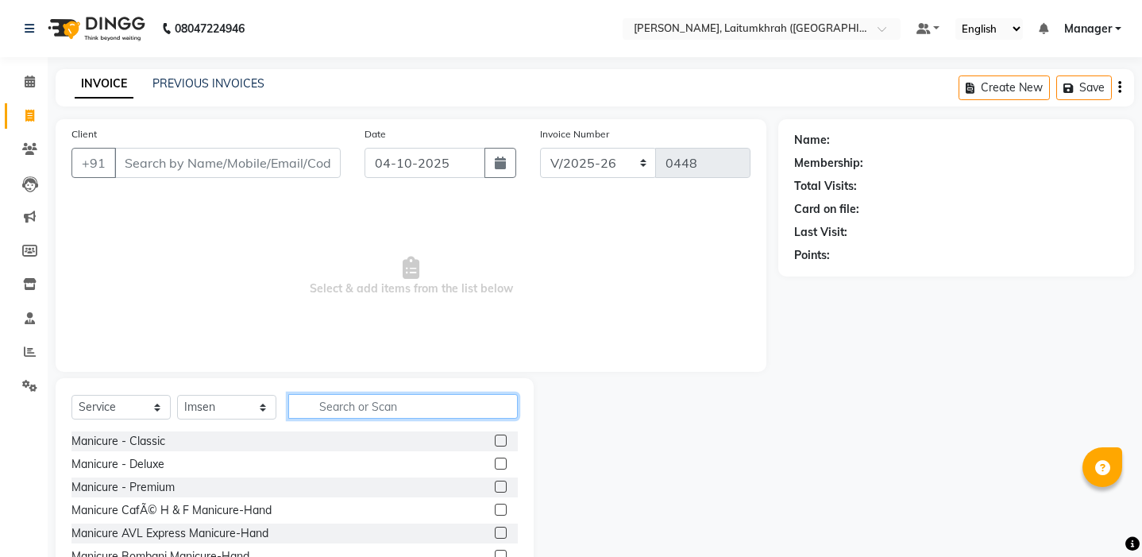
click at [333, 399] on input "text" at bounding box center [403, 406] width 230 height 25
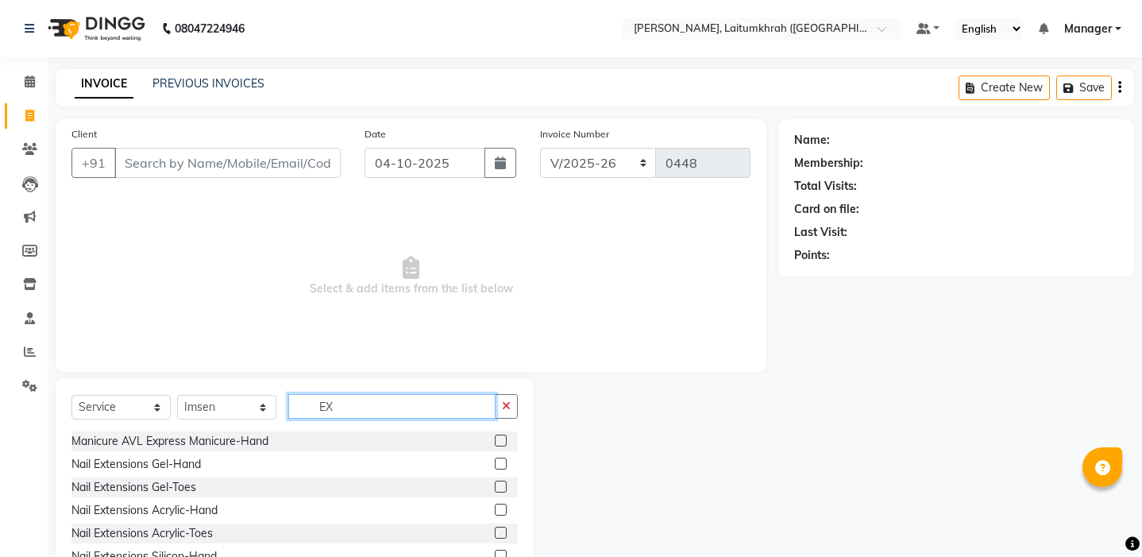
type input "EX"
click at [164, 473] on div "Nail Extensions Gel-Hand" at bounding box center [294, 464] width 446 height 20
click at [179, 465] on div "Nail Extensions Gel-Hand" at bounding box center [135, 464] width 129 height 17
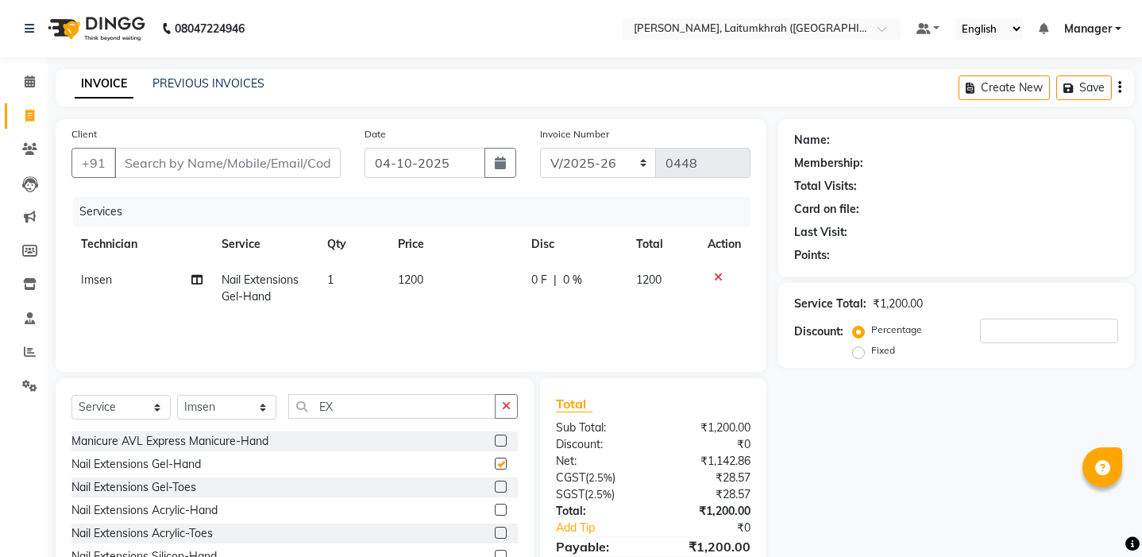
checkbox input "false"
click at [353, 417] on input "EX" at bounding box center [391, 406] width 207 height 25
type input "E"
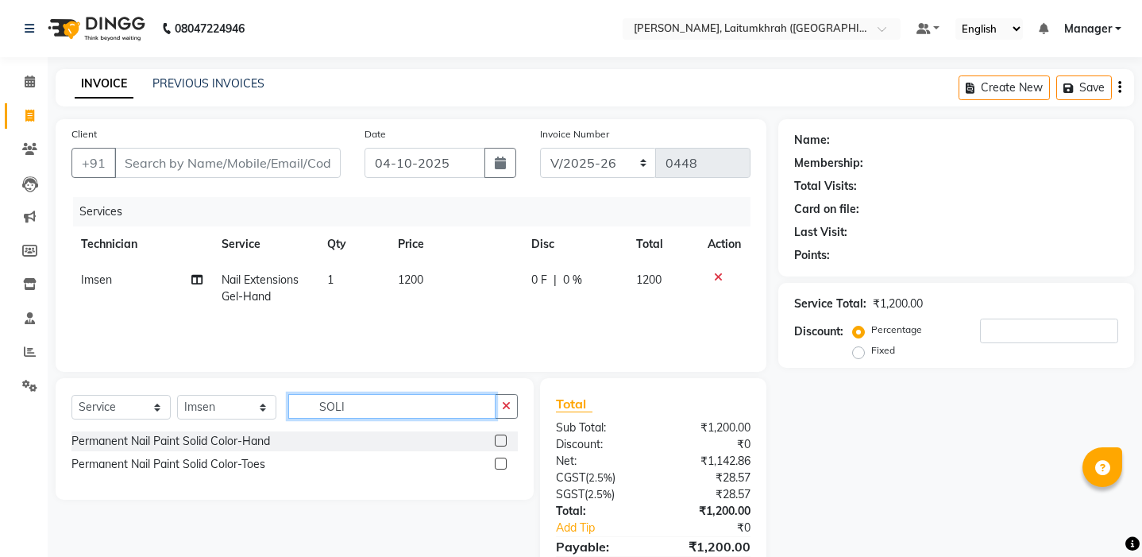
type input "SOLI"
click at [278, 438] on div "Permanent Nail Paint Solid Color-Hand" at bounding box center [294, 441] width 446 height 20
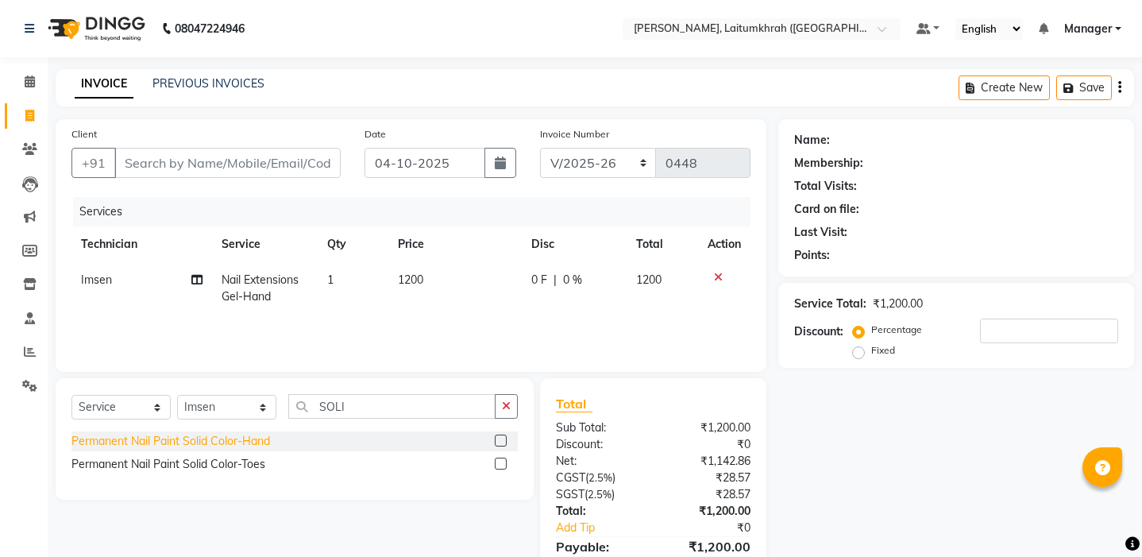
click at [260, 442] on div "Permanent Nail Paint Solid Color-Hand" at bounding box center [170, 441] width 199 height 17
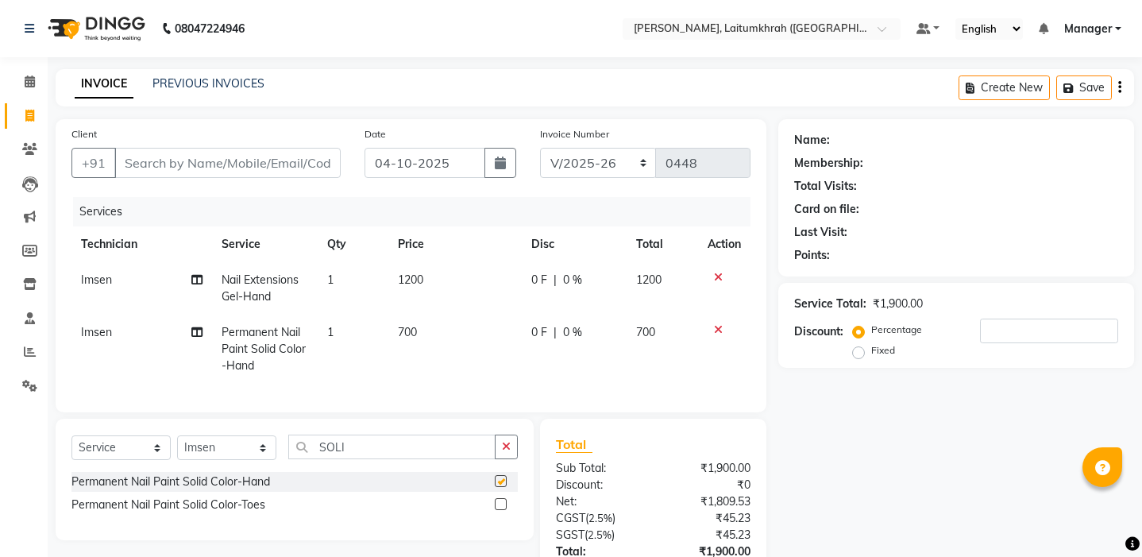
checkbox input "false"
click at [509, 449] on icon "button" at bounding box center [506, 446] width 9 height 11
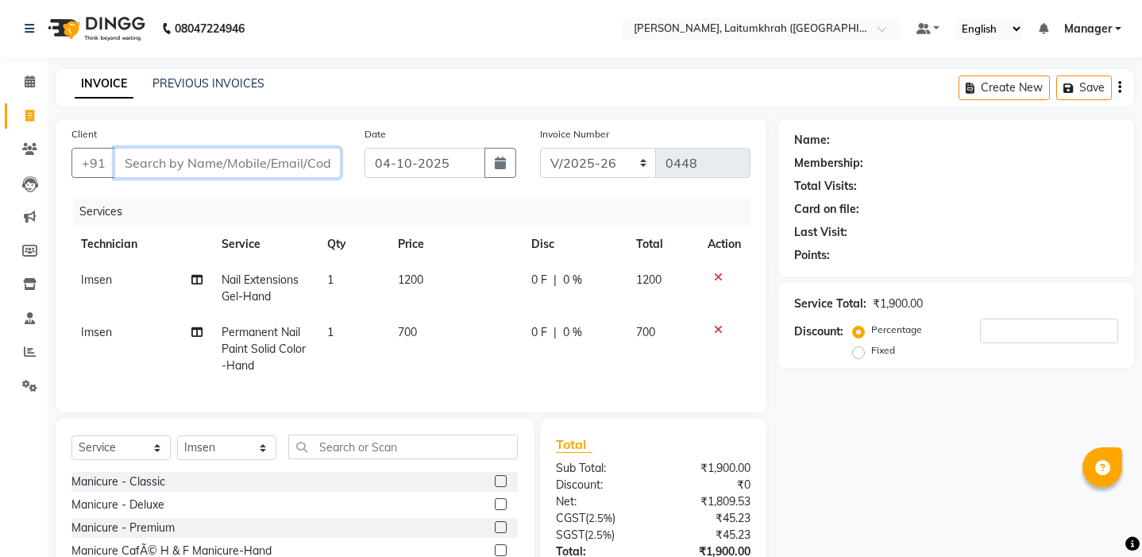
click at [167, 172] on input "Client" at bounding box center [227, 163] width 226 height 30
click at [192, 164] on input "Client" at bounding box center [227, 163] width 226 height 30
click at [160, 166] on input "Client" at bounding box center [227, 163] width 226 height 30
type input "8"
type input "0"
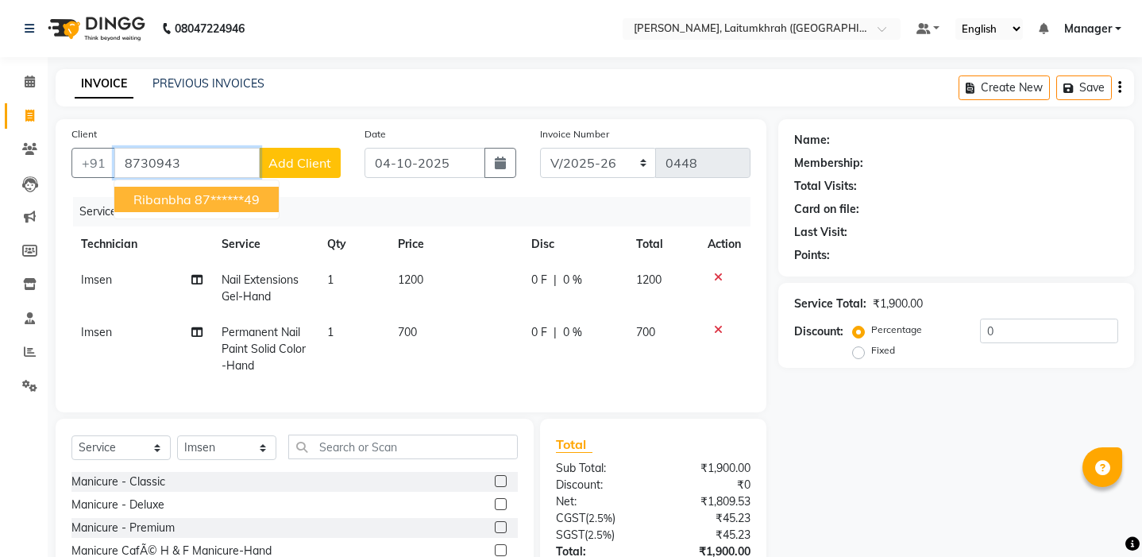
click at [166, 205] on span "Ribanbha" at bounding box center [162, 199] width 58 height 16
type input "87******49"
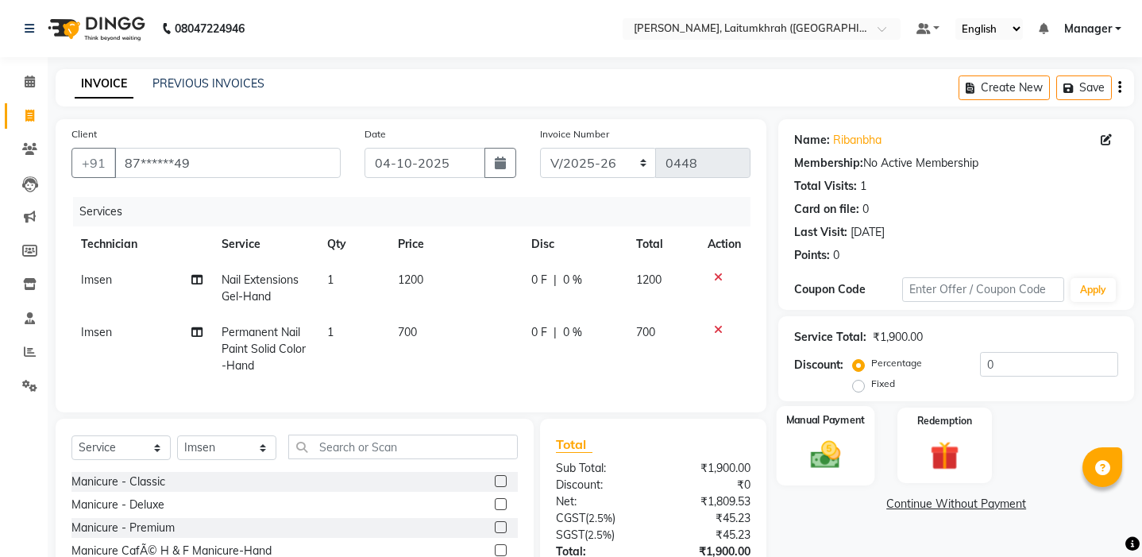
click at [831, 457] on img at bounding box center [825, 454] width 49 height 35
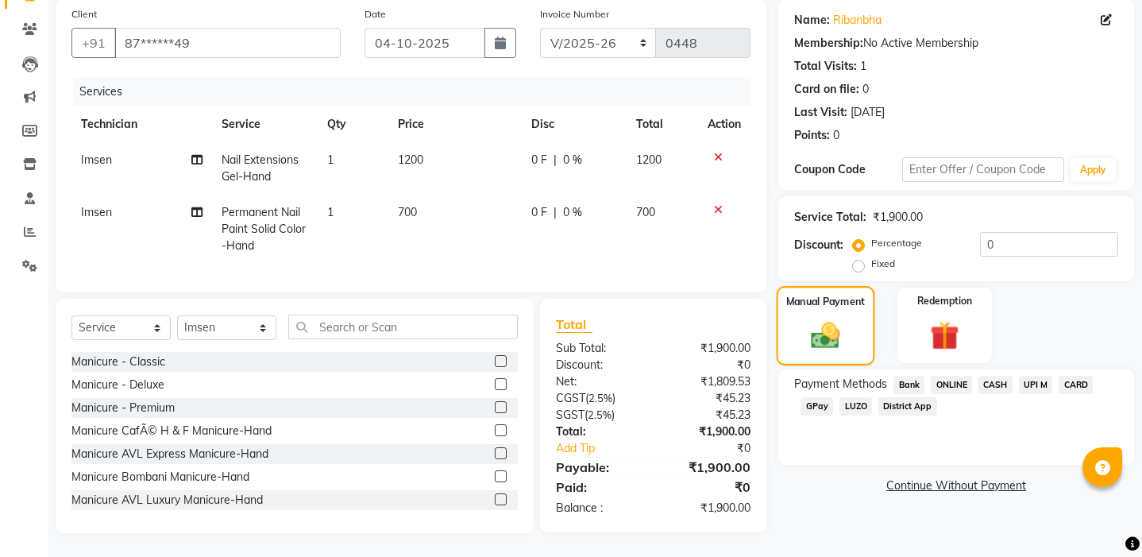
scroll to position [120, 0]
click at [1005, 382] on span "CASH" at bounding box center [995, 385] width 34 height 18
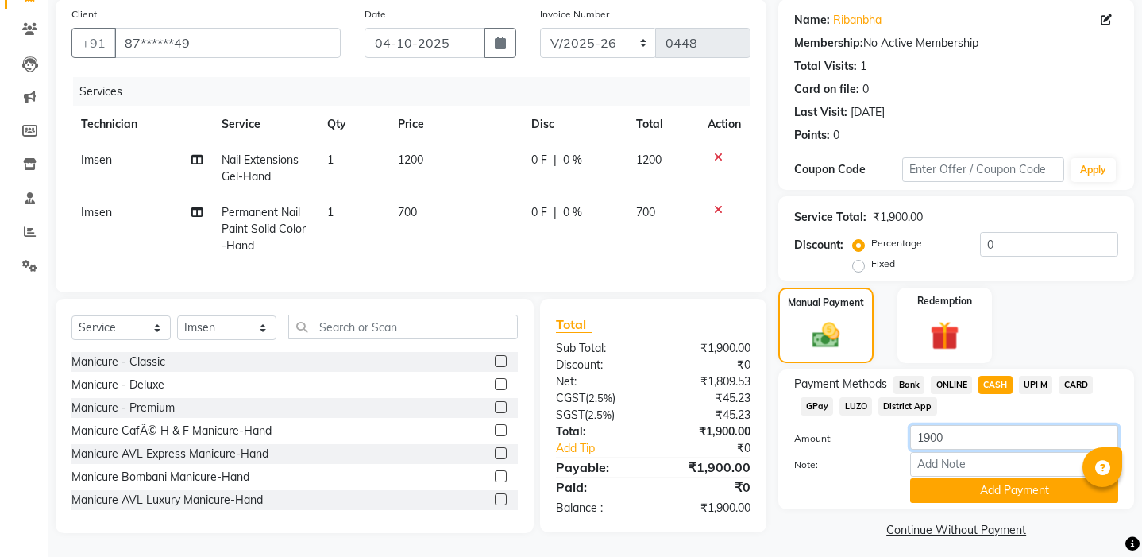
click at [964, 438] on input "1900" at bounding box center [1014, 437] width 208 height 25
type input "1"
type input "1000"
click at [975, 491] on button "Add Payment" at bounding box center [1014, 490] width 208 height 25
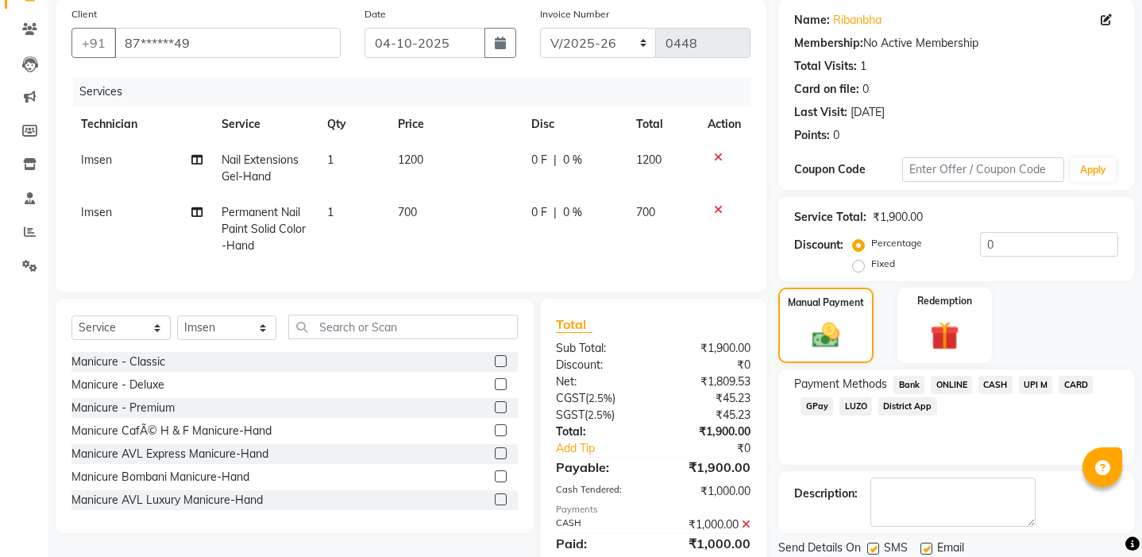
click at [812, 407] on span "GPay" at bounding box center [817, 406] width 33 height 18
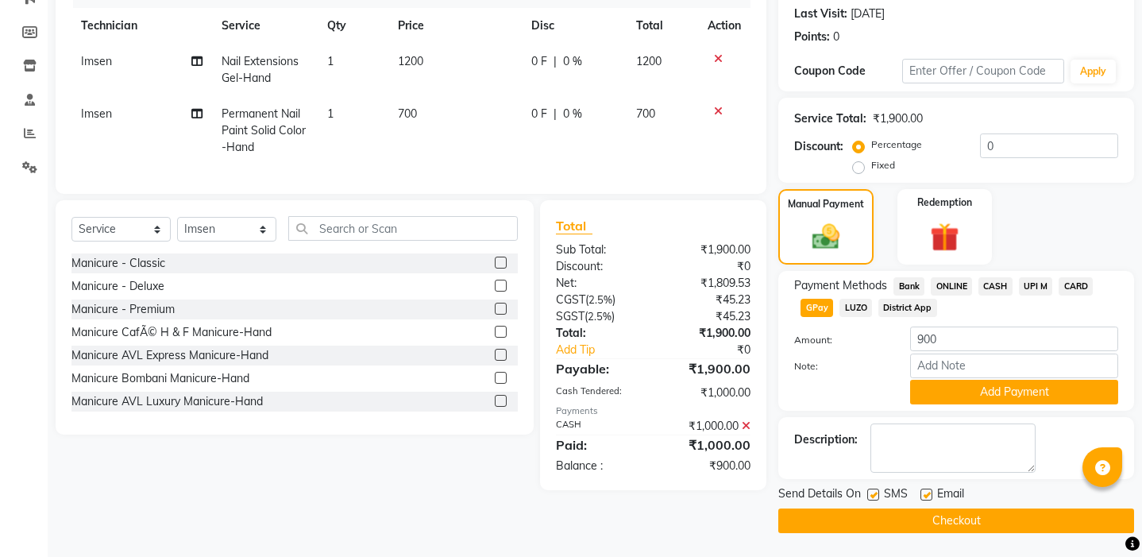
scroll to position [218, 0]
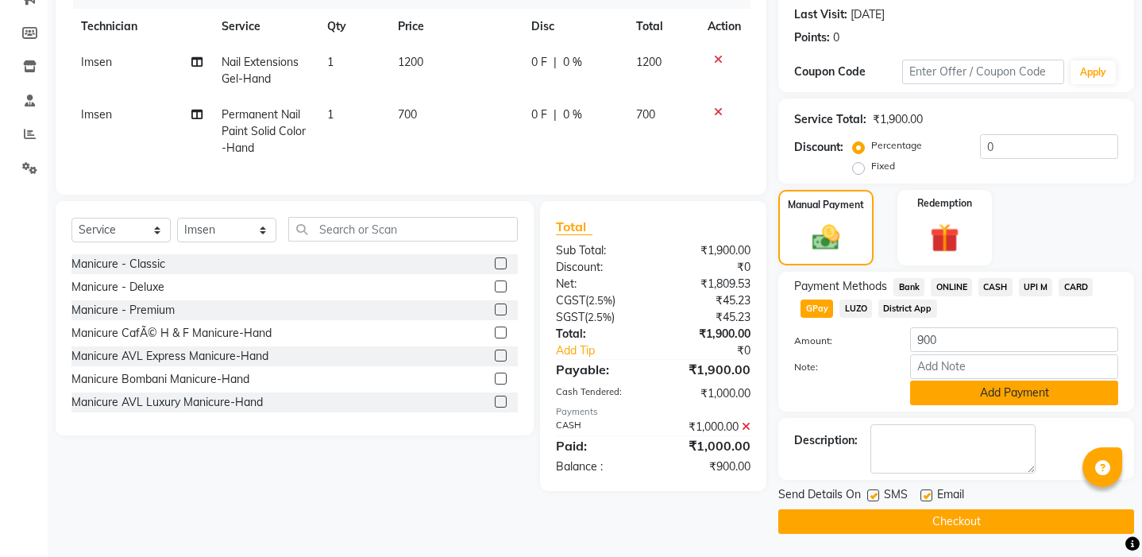
click at [950, 390] on button "Add Payment" at bounding box center [1014, 392] width 208 height 25
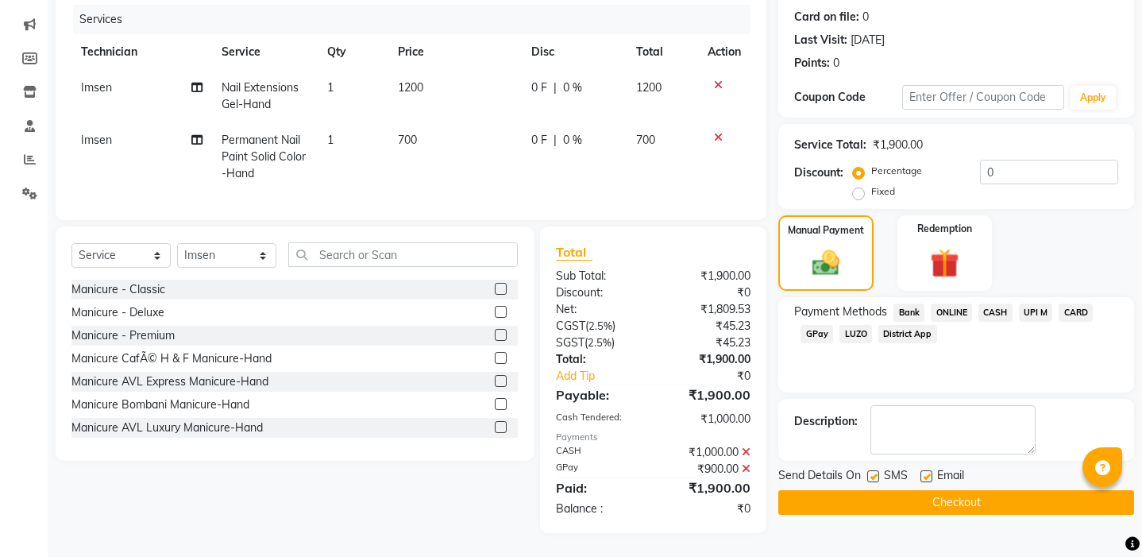
scroll to position [191, 0]
click at [890, 498] on button "Checkout" at bounding box center [956, 503] width 356 height 25
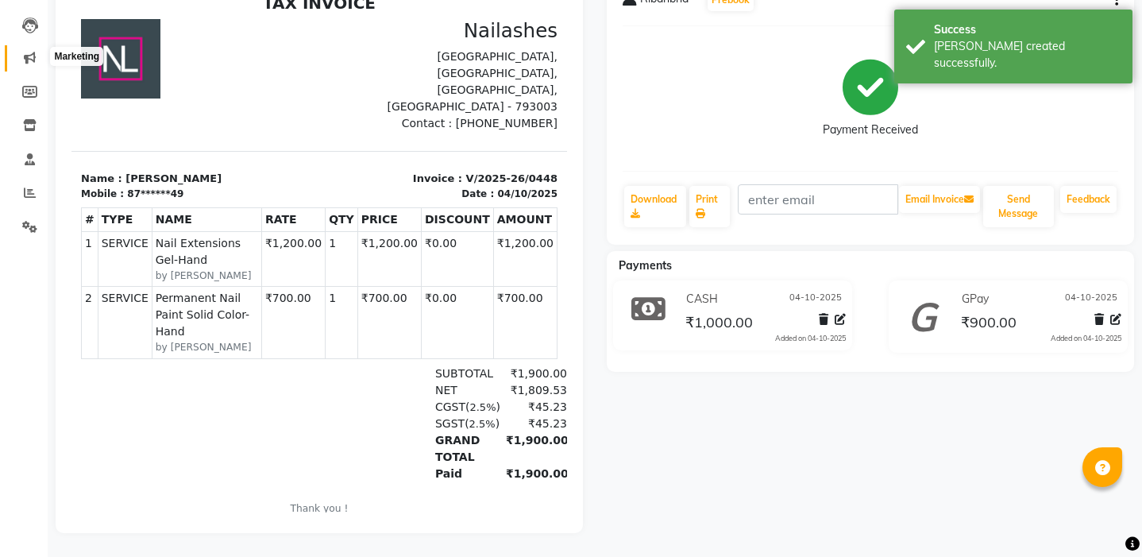
click at [20, 60] on span at bounding box center [30, 58] width 28 height 18
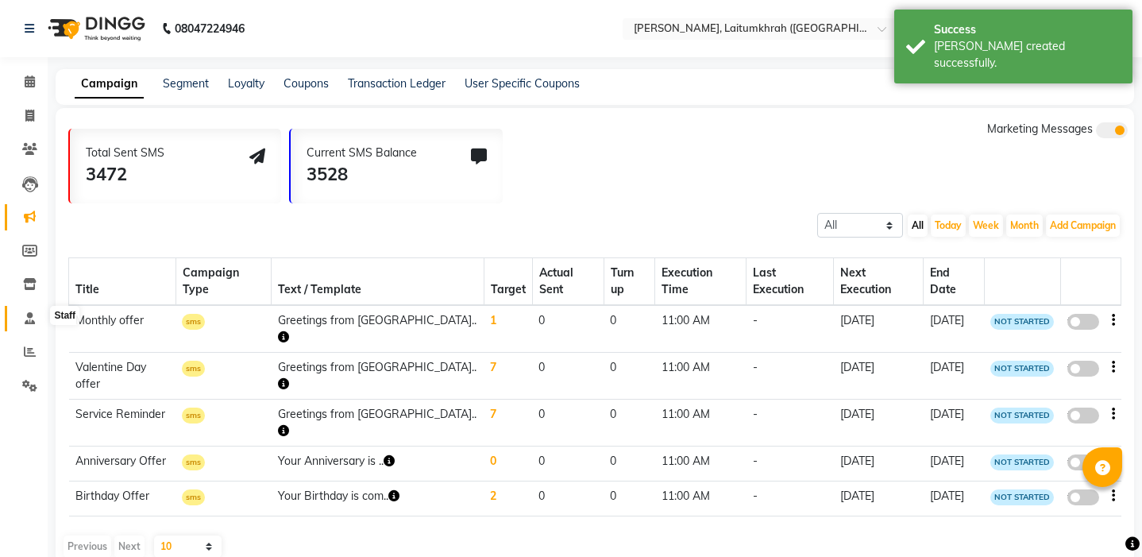
click at [35, 310] on span at bounding box center [30, 319] width 28 height 18
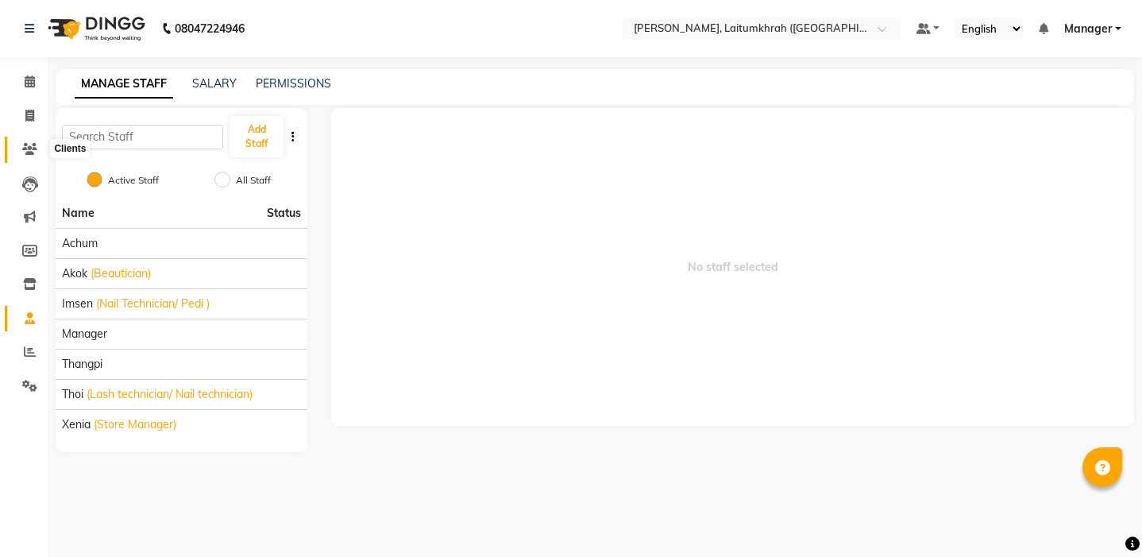
click at [33, 150] on icon at bounding box center [29, 149] width 15 height 12
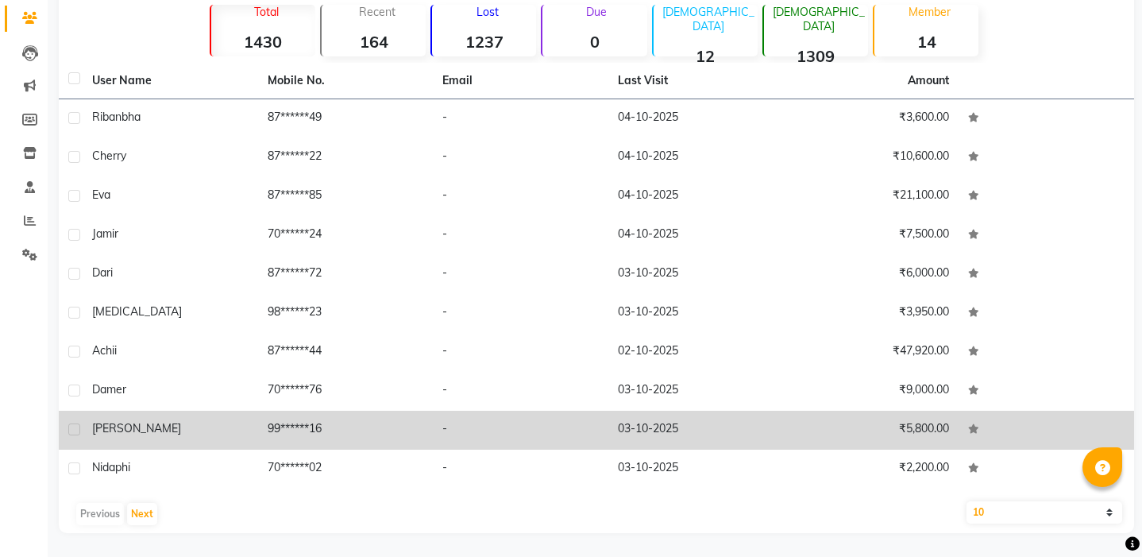
scroll to position [131, 0]
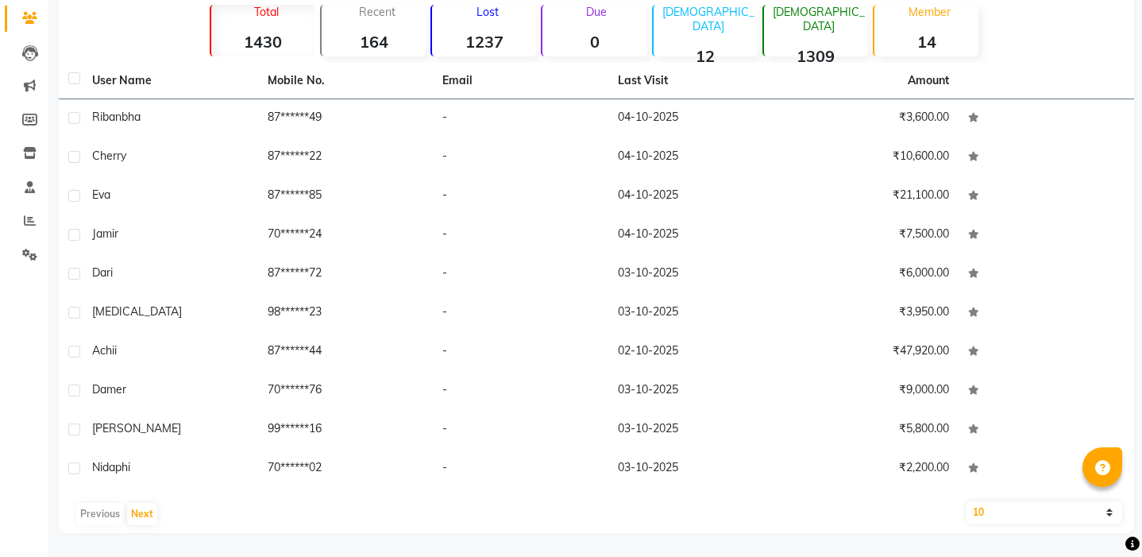
click at [97, 512] on div "Previous Next" at bounding box center [596, 513] width 1063 height 25
click at [107, 511] on div "Previous Next" at bounding box center [596, 513] width 1063 height 25
select select "100"
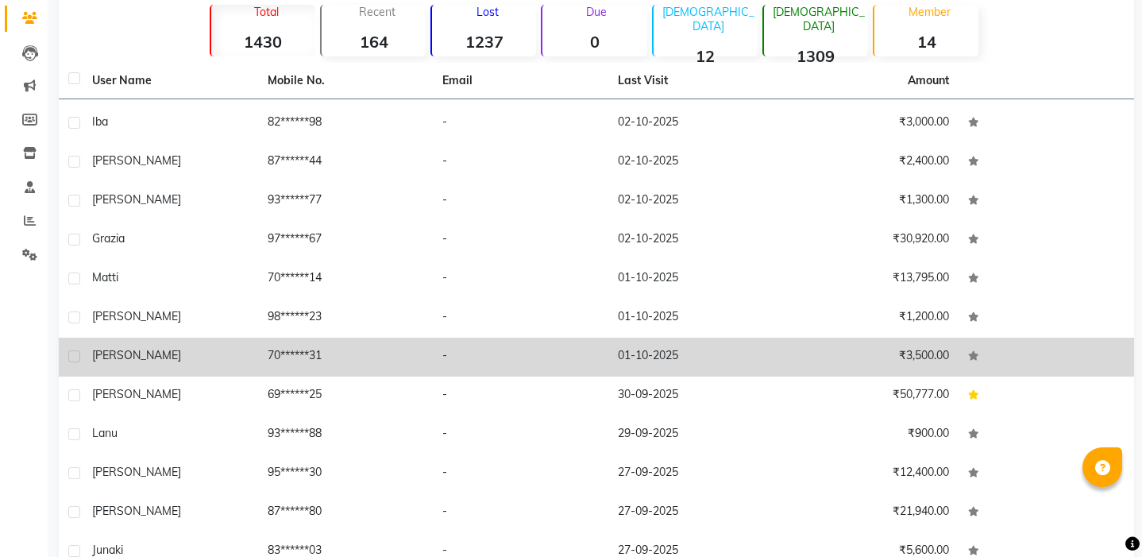
scroll to position [387, 0]
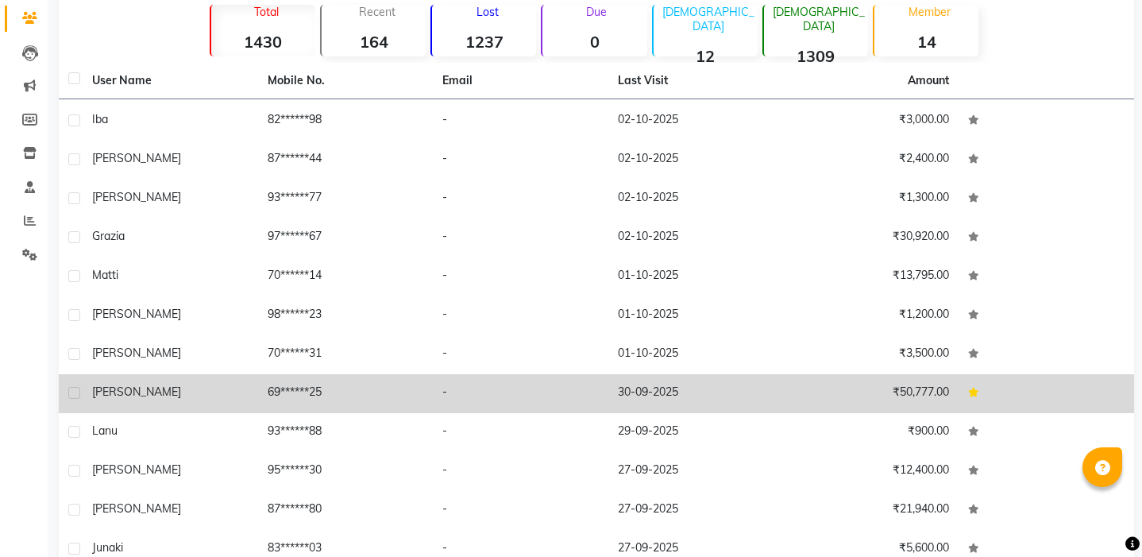
click at [555, 387] on td "-" at bounding box center [521, 393] width 176 height 39
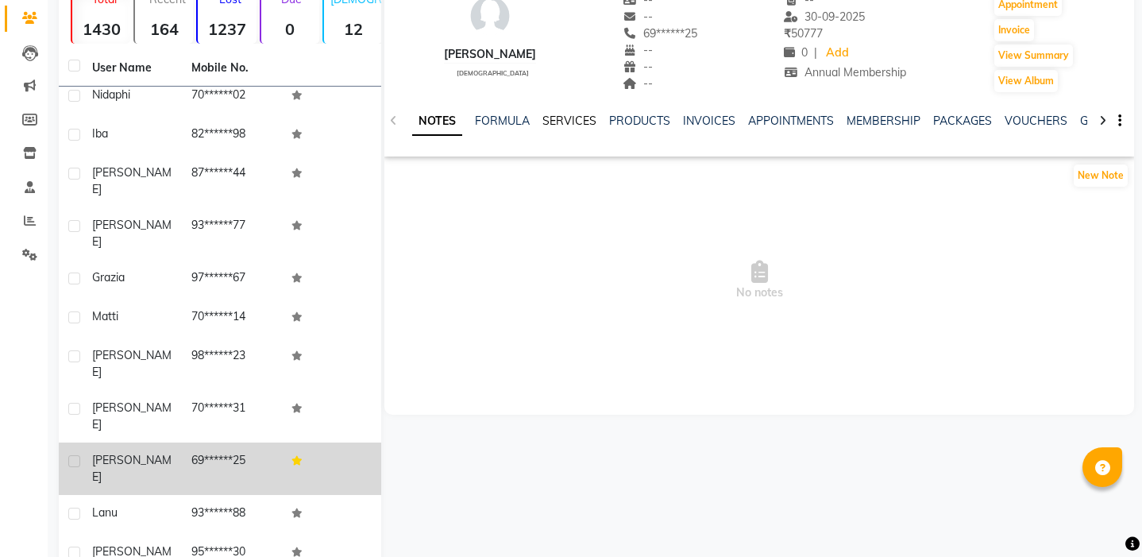
click at [566, 114] on link "SERVICES" at bounding box center [569, 121] width 54 height 14
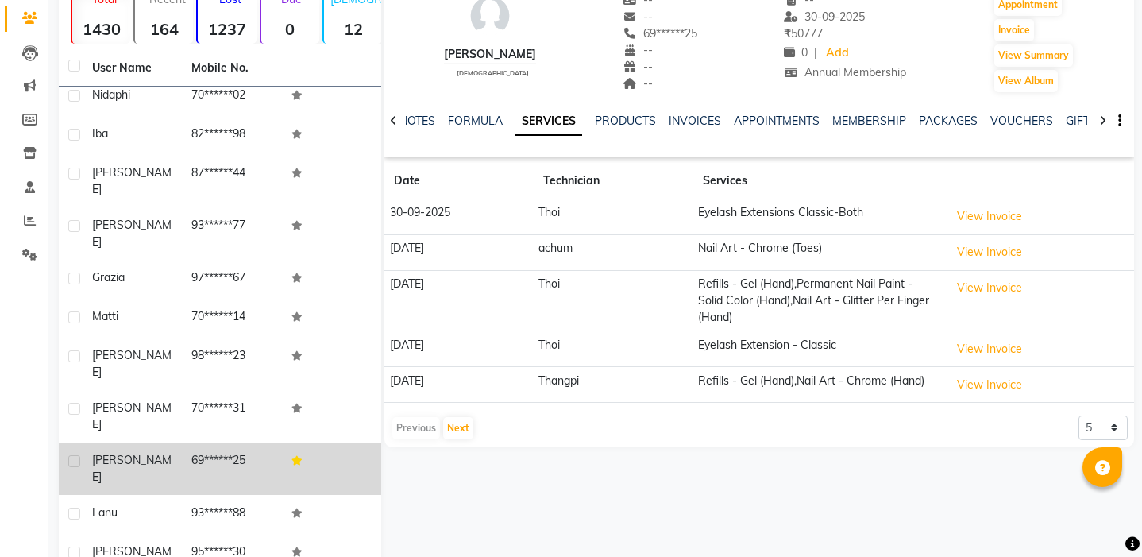
click at [363, 70] on th at bounding box center [331, 68] width 99 height 37
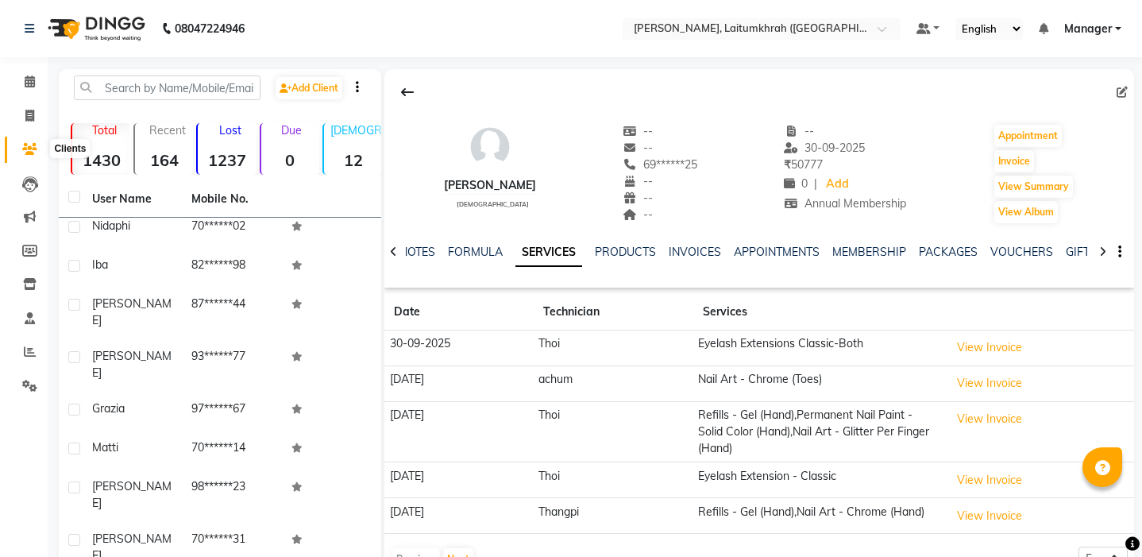
click at [28, 145] on icon at bounding box center [29, 149] width 15 height 12
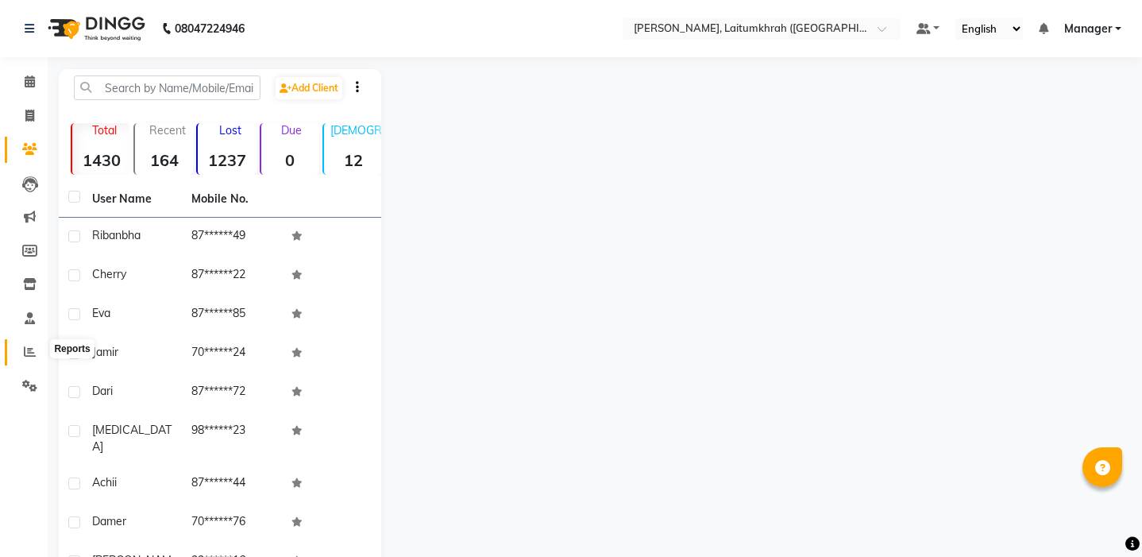
click at [17, 353] on span at bounding box center [30, 352] width 28 height 18
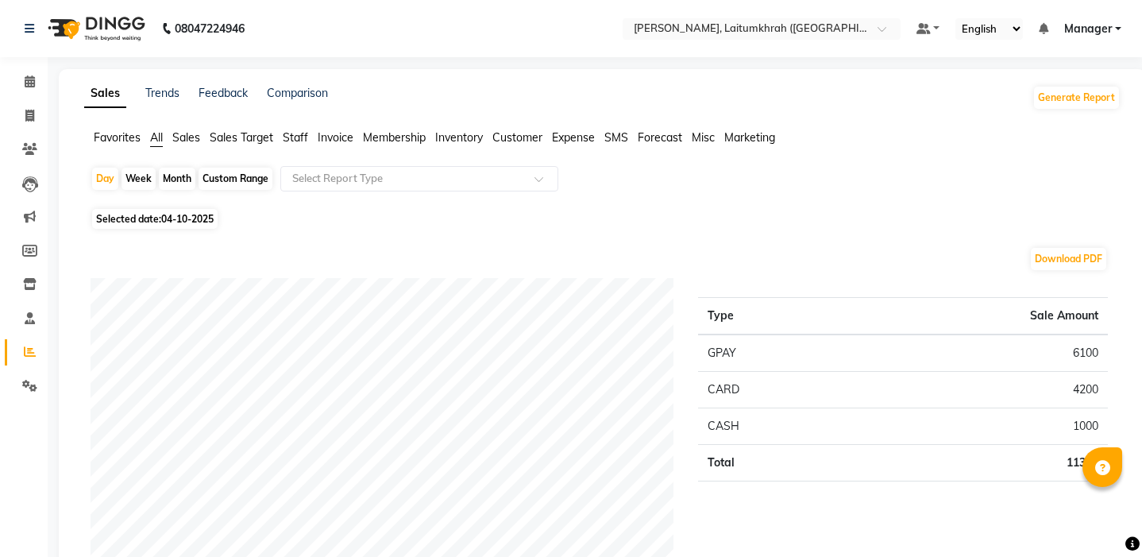
click at [176, 182] on div "Month" at bounding box center [177, 179] width 37 height 22
select select "10"
select select "2025"
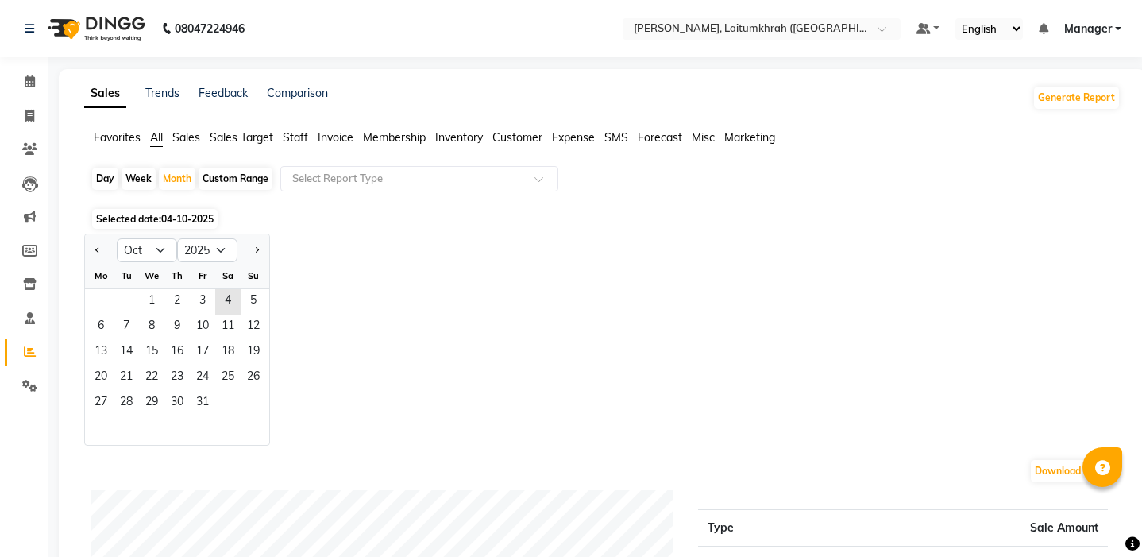
click at [111, 179] on div "Day" at bounding box center [105, 179] width 26 height 22
select select "10"
select select "2025"
click at [95, 257] on button "Previous month" at bounding box center [97, 249] width 13 height 25
select select "9"
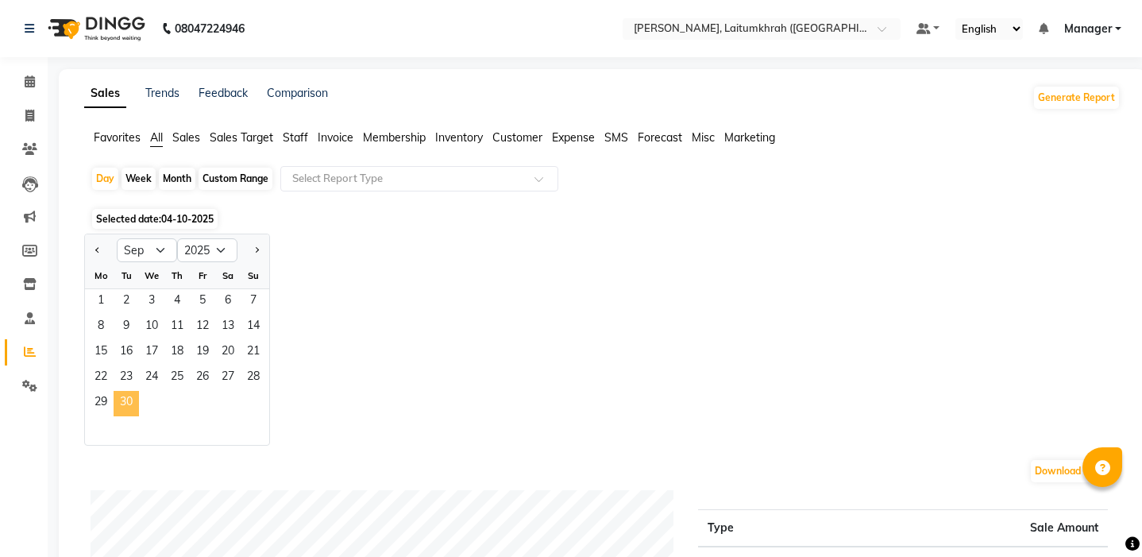
click at [125, 405] on span "30" at bounding box center [126, 403] width 25 height 25
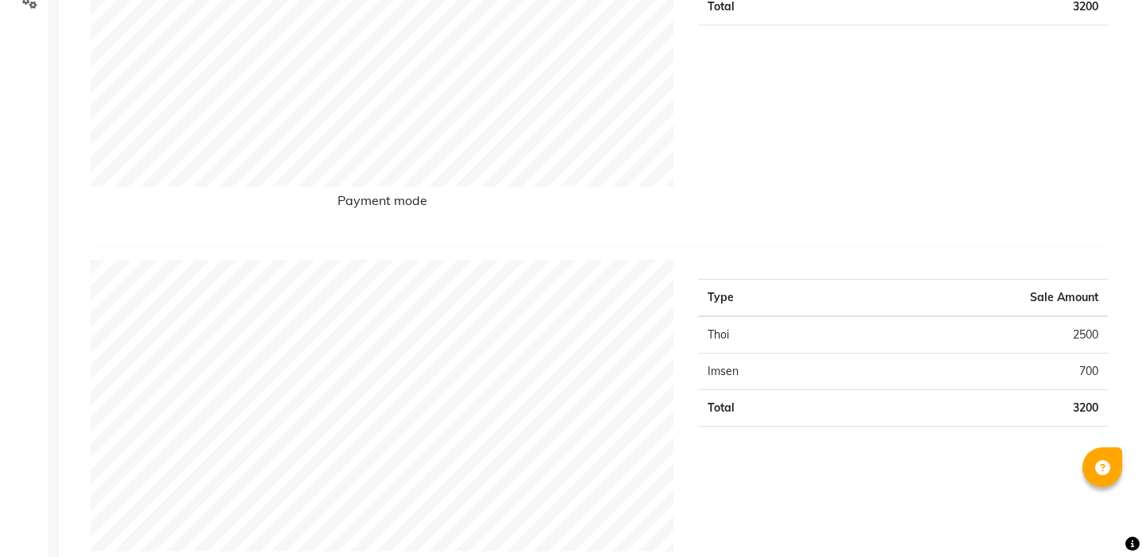
scroll to position [382, 0]
